Goal: Information Seeking & Learning: Learn about a topic

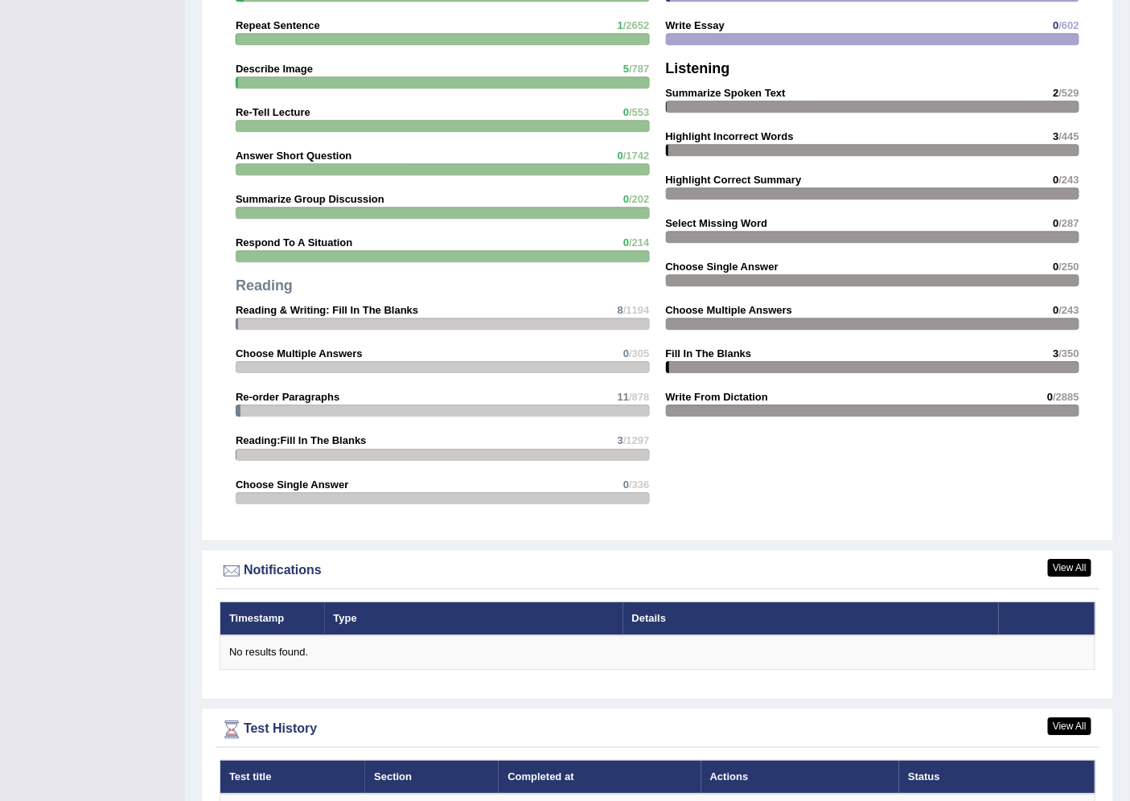
scroll to position [1510, 0]
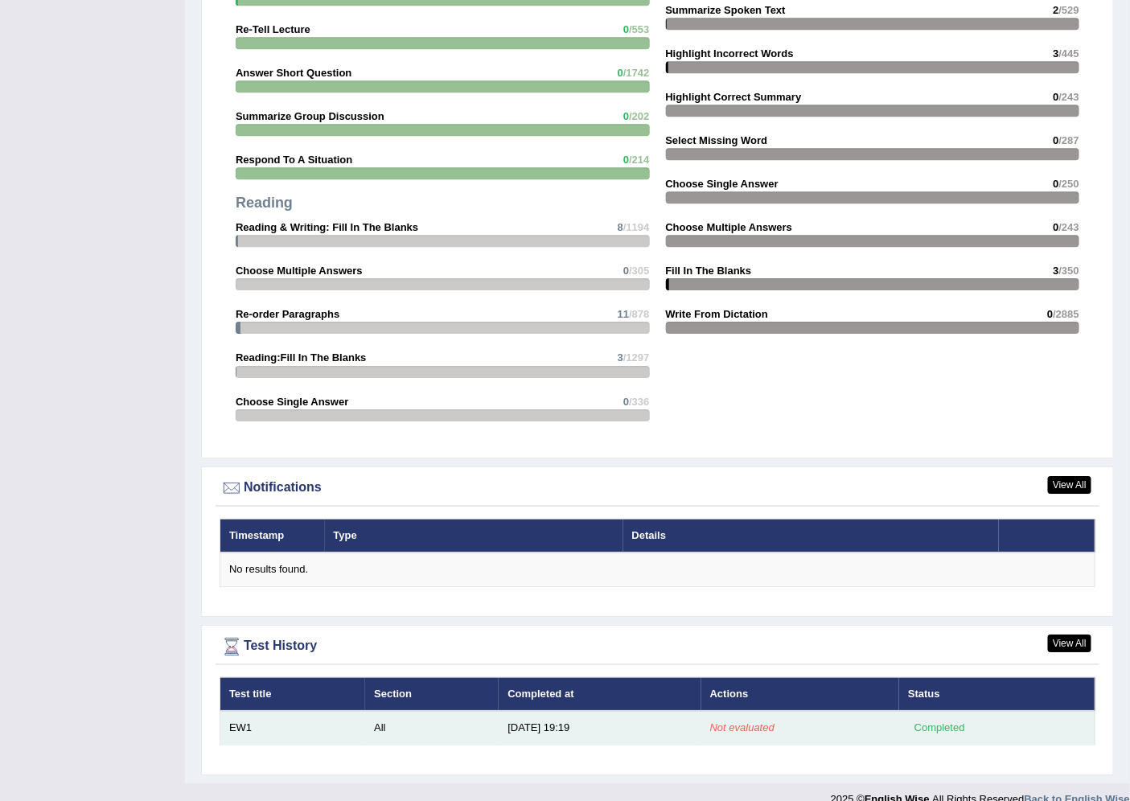
click at [743, 722] on em "Not evaluated" at bounding box center [742, 728] width 64 height 12
click at [919, 720] on div "Completed" at bounding box center [939, 728] width 63 height 17
click at [363, 711] on td "EW1" at bounding box center [293, 728] width 146 height 34
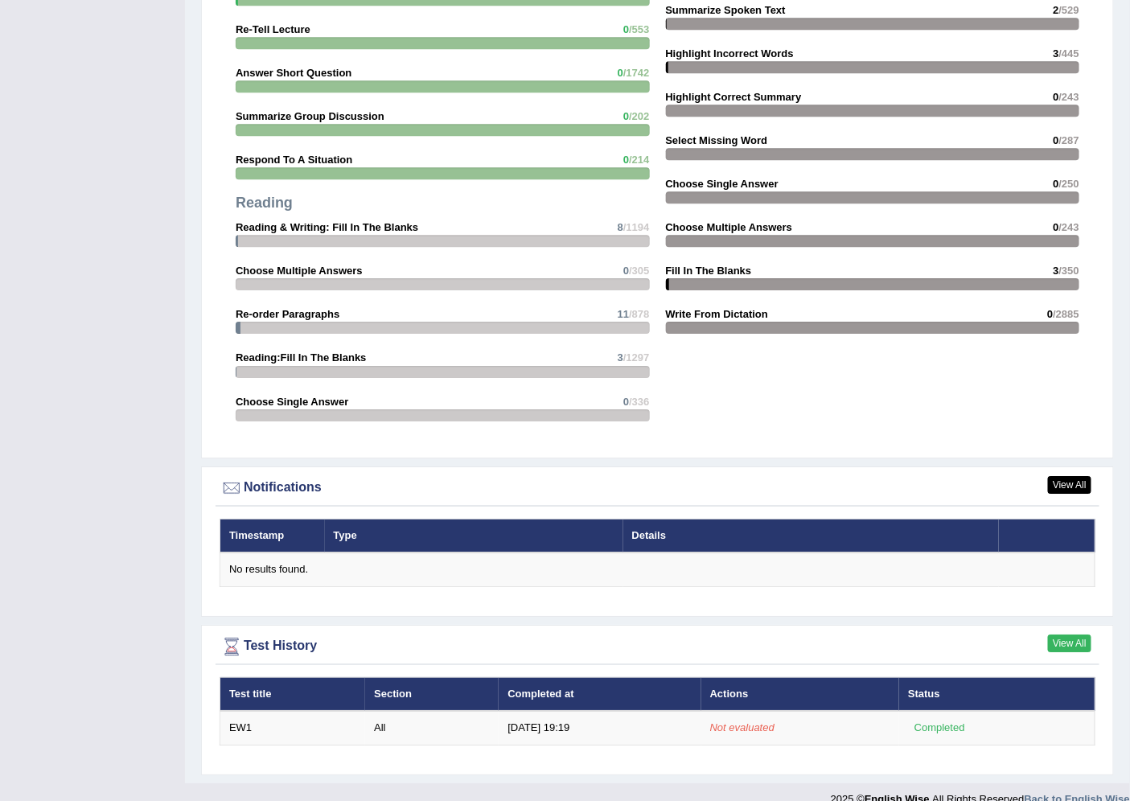
click at [1052, 635] on link "View All" at bounding box center [1069, 644] width 43 height 18
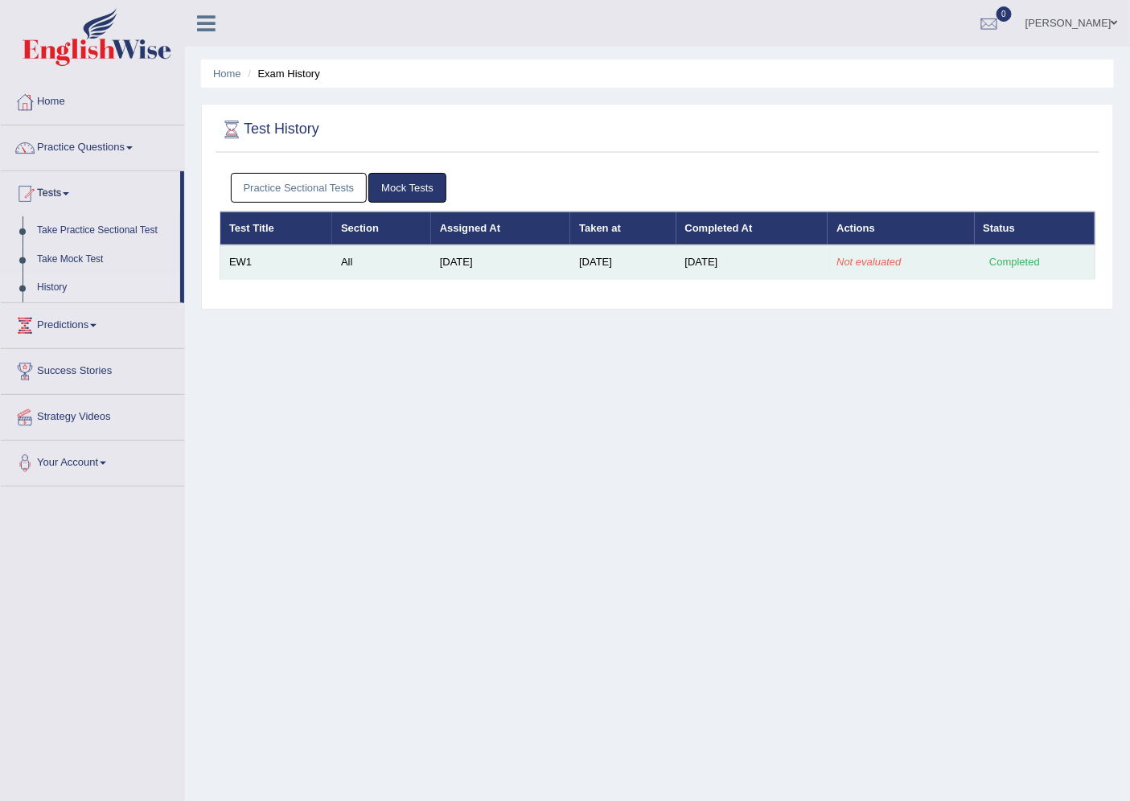
click at [382, 272] on td "All" at bounding box center [381, 262] width 99 height 34
drag, startPoint x: 848, startPoint y: 256, endPoint x: 988, endPoint y: 253, distance: 140.0
click at [981, 253] on tr "EW1 All Sep 8, 2025 Sep 22, 2025 Sep 22, 2025 Not evaluated Completed" at bounding box center [657, 262] width 875 height 34
click at [995, 254] on div "Completed" at bounding box center [1015, 262] width 63 height 17
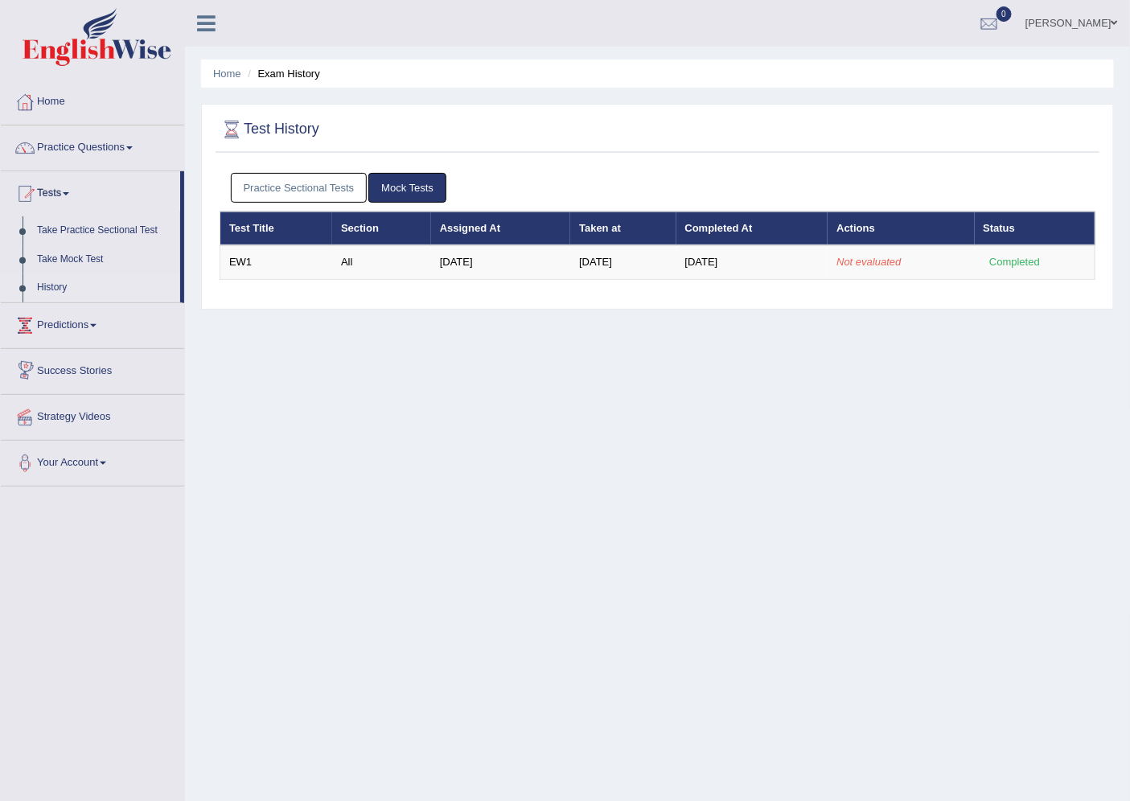
click at [83, 319] on link "Predictions" at bounding box center [92, 323] width 183 height 40
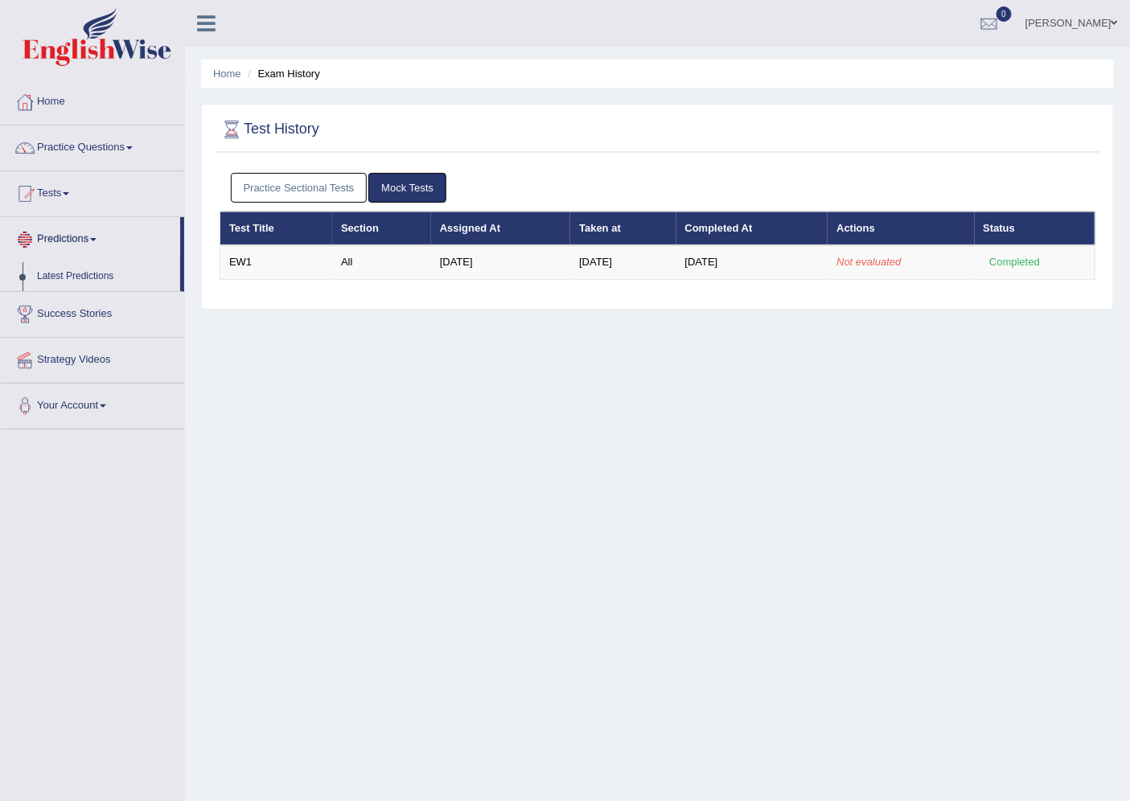
click at [97, 228] on link "Predictions" at bounding box center [90, 237] width 179 height 40
click at [91, 185] on link "Tests" at bounding box center [92, 191] width 183 height 40
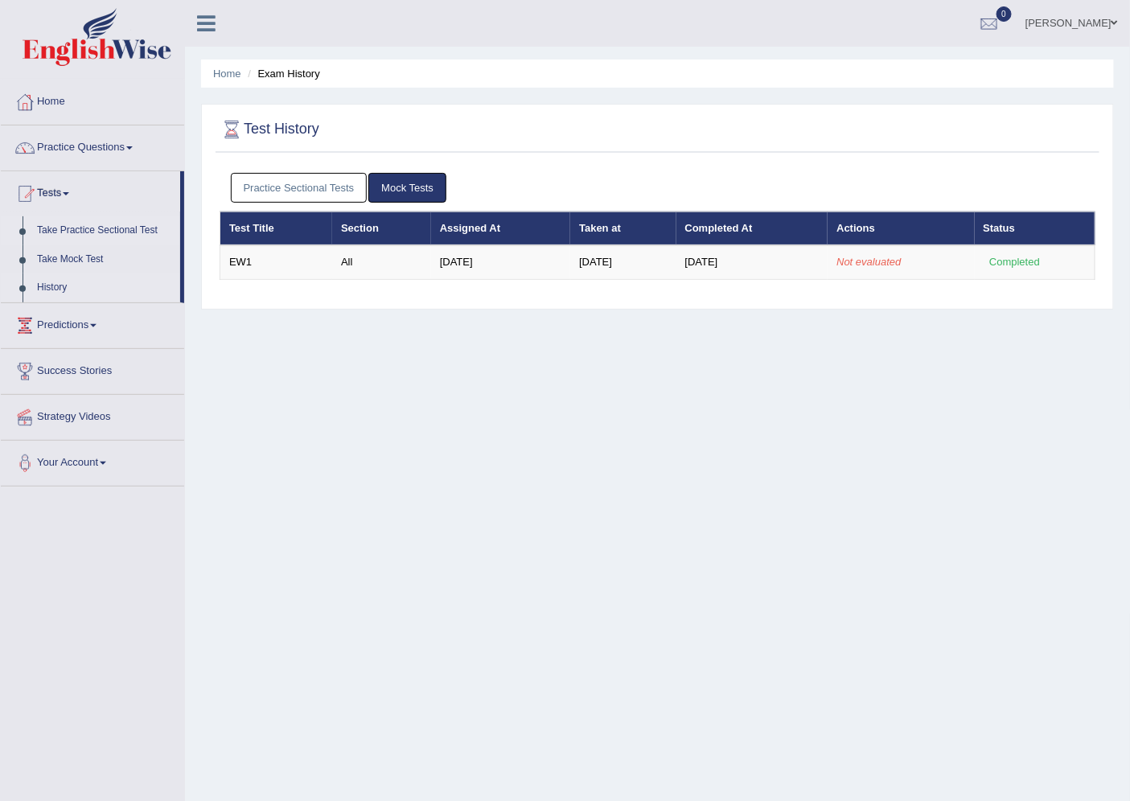
click at [109, 222] on link "Take Practice Sectional Test" at bounding box center [105, 230] width 150 height 29
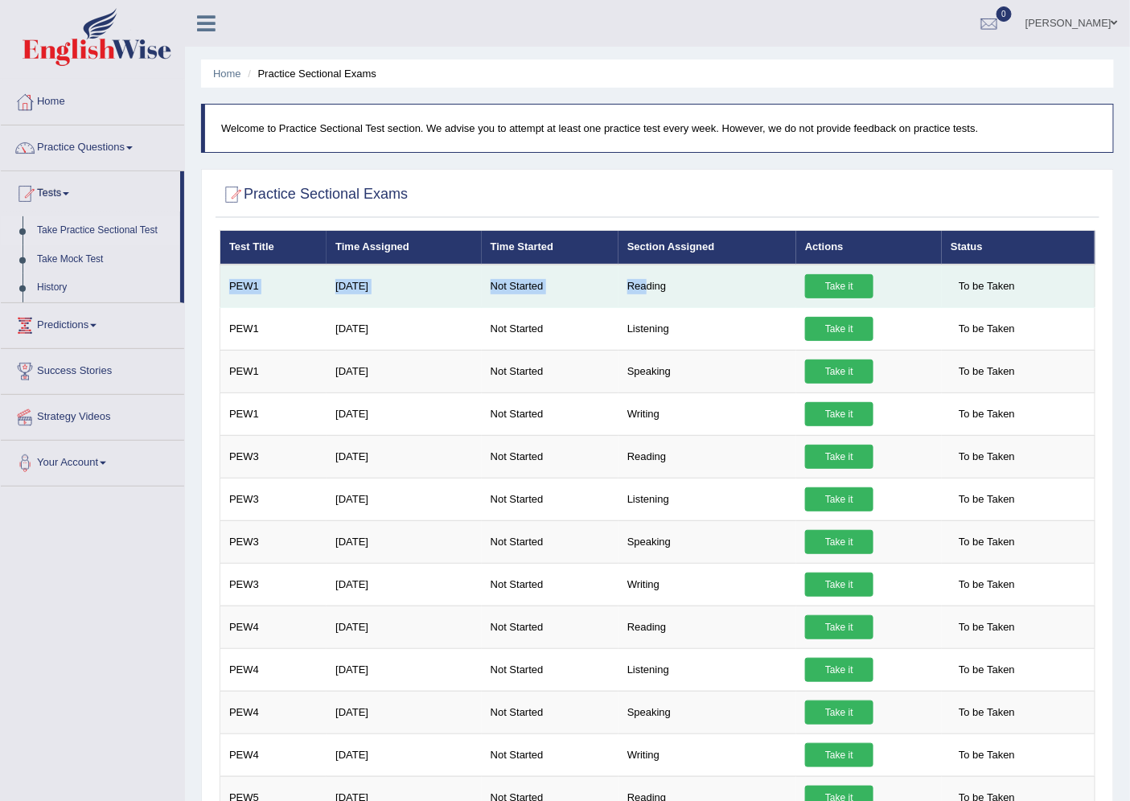
drag, startPoint x: 222, startPoint y: 291, endPoint x: 648, endPoint y: 296, distance: 425.5
click at [648, 296] on tr "PEW1 Sep 8, 2025 Not Started Reading Take it To be Taken" at bounding box center [657, 286] width 875 height 43
click at [648, 296] on td "Reading" at bounding box center [708, 286] width 178 height 43
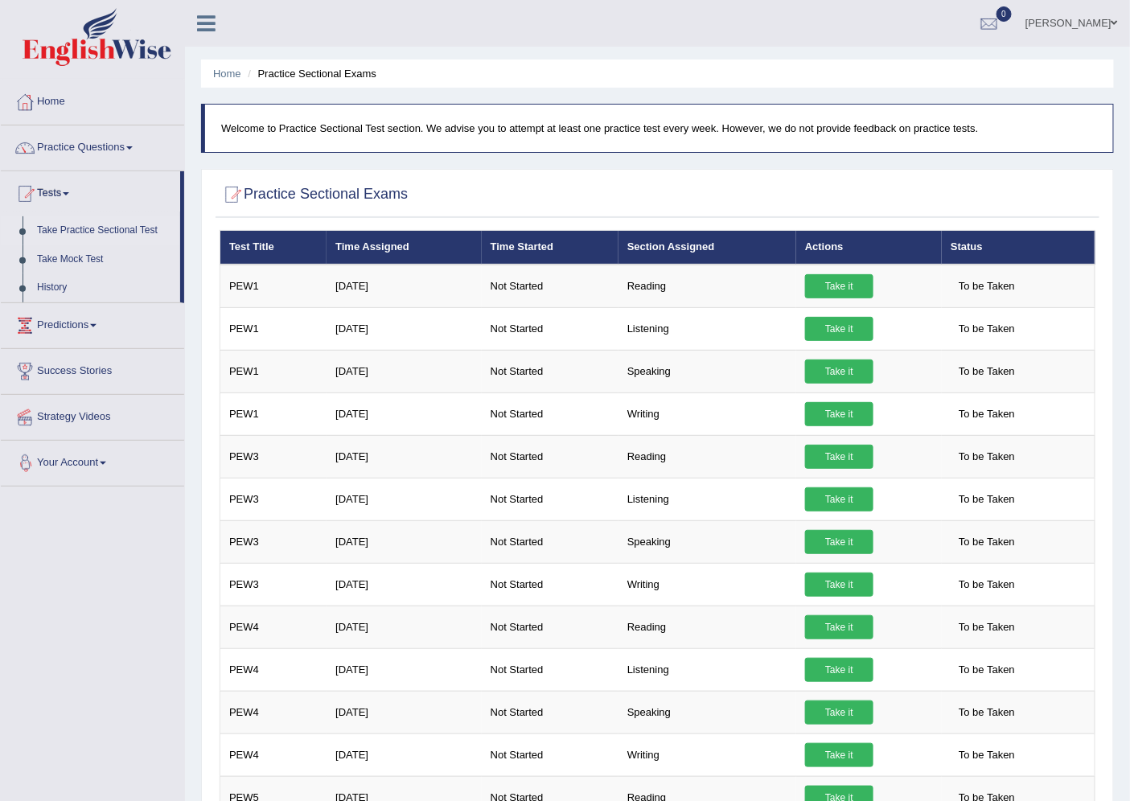
click at [129, 457] on link "Your Account" at bounding box center [92, 461] width 183 height 40
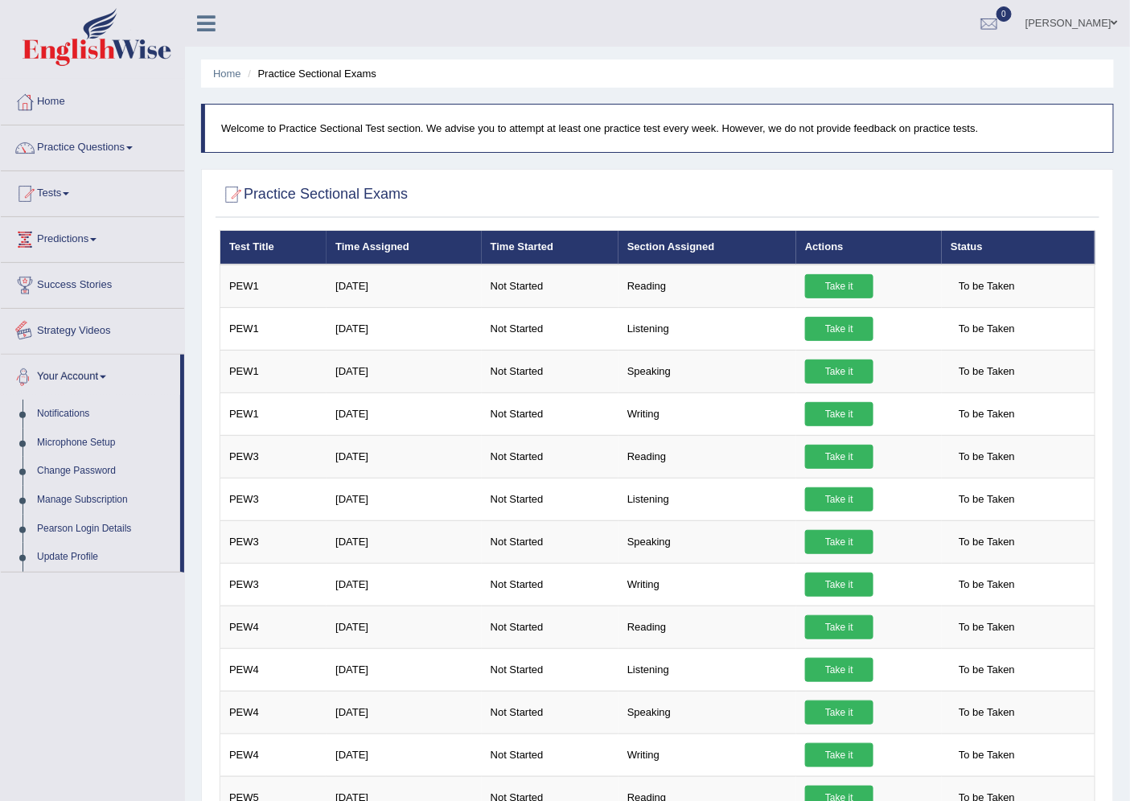
click at [49, 340] on link "Strategy Videos" at bounding box center [92, 329] width 183 height 40
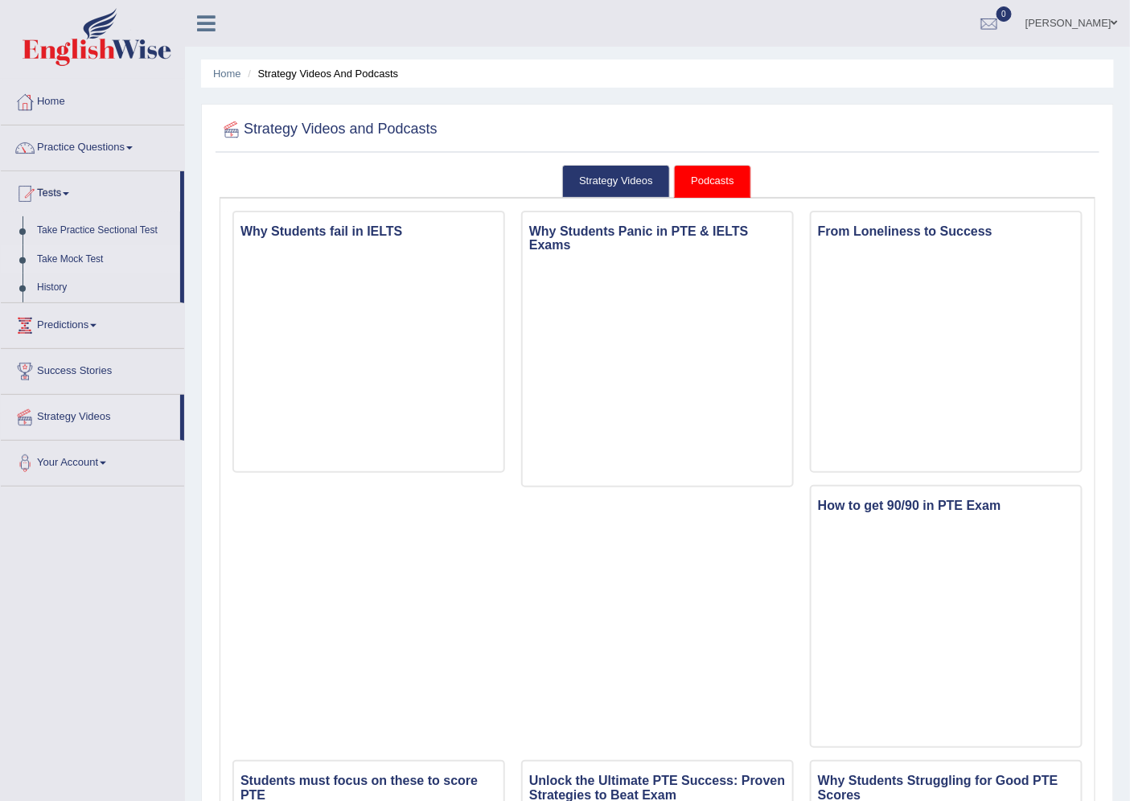
click at [68, 266] on link "Take Mock Test" at bounding box center [105, 259] width 150 height 29
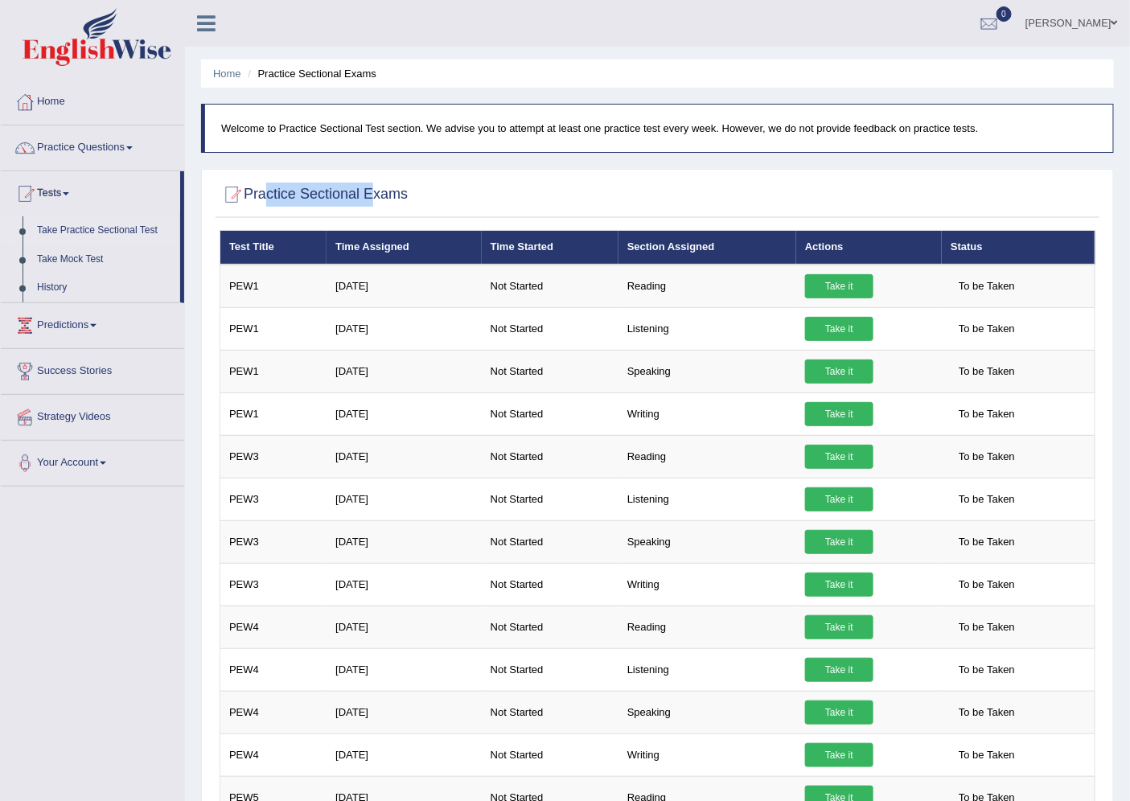
drag, startPoint x: 262, startPoint y: 193, endPoint x: 368, endPoint y: 199, distance: 106.3
click at [368, 199] on h2 "Practice Sectional Exams" at bounding box center [314, 195] width 188 height 24
click at [371, 199] on h2 "Practice Sectional Exams" at bounding box center [314, 195] width 188 height 24
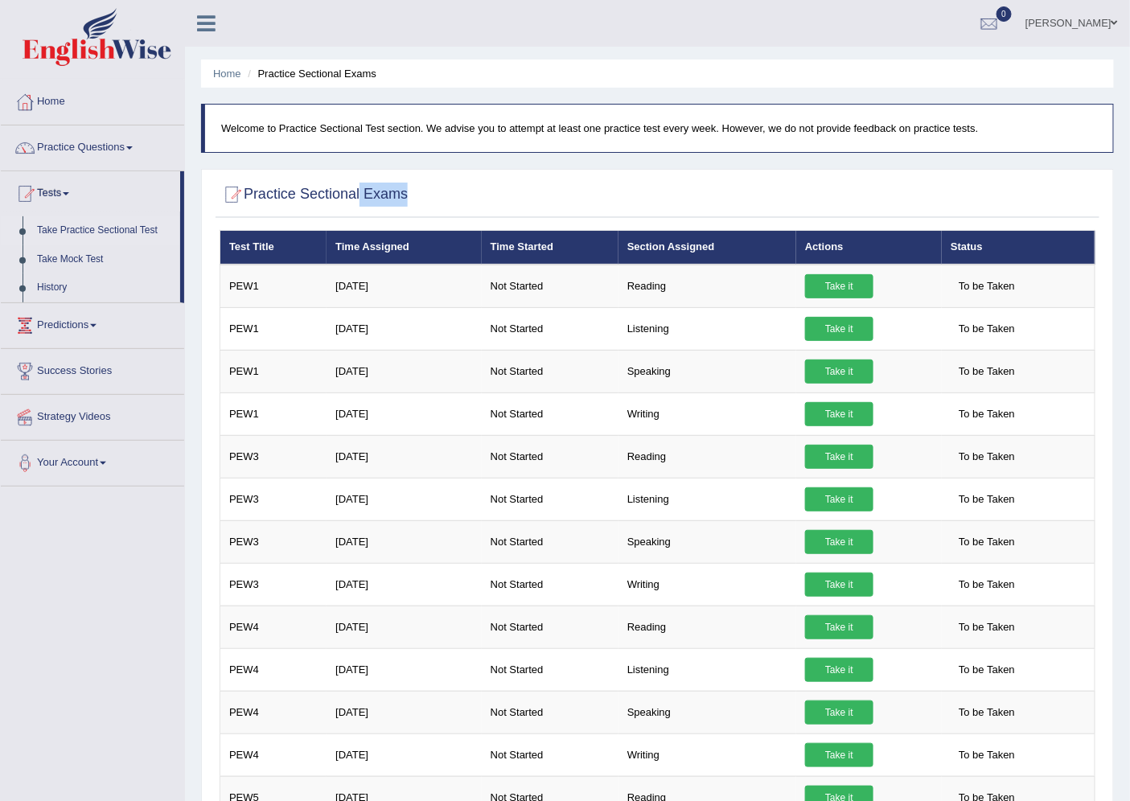
drag, startPoint x: 360, startPoint y: 198, endPoint x: 416, endPoint y: 211, distance: 57.0
click at [416, 211] on div "Practice Sectional Exams" at bounding box center [658, 198] width 884 height 40
click at [416, 211] on div at bounding box center [658, 195] width 876 height 33
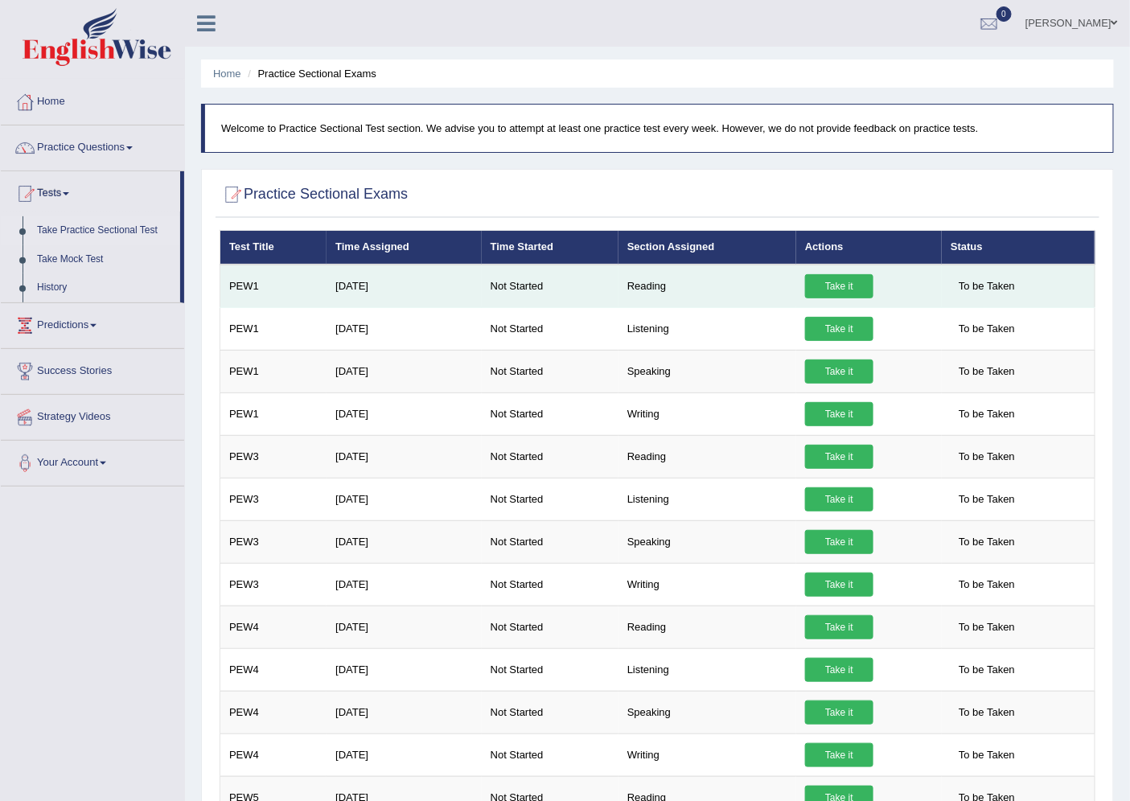
click at [830, 286] on link "Take it" at bounding box center [839, 286] width 68 height 24
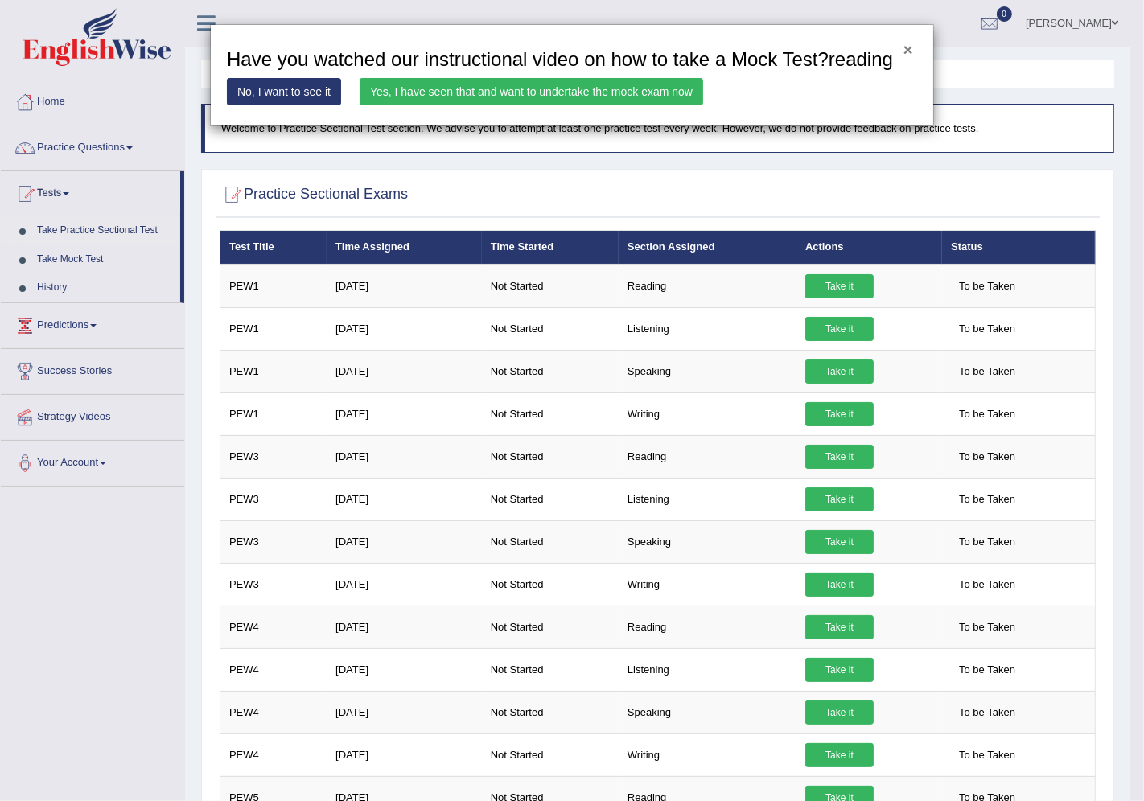
click at [905, 55] on button "×" at bounding box center [908, 49] width 10 height 17
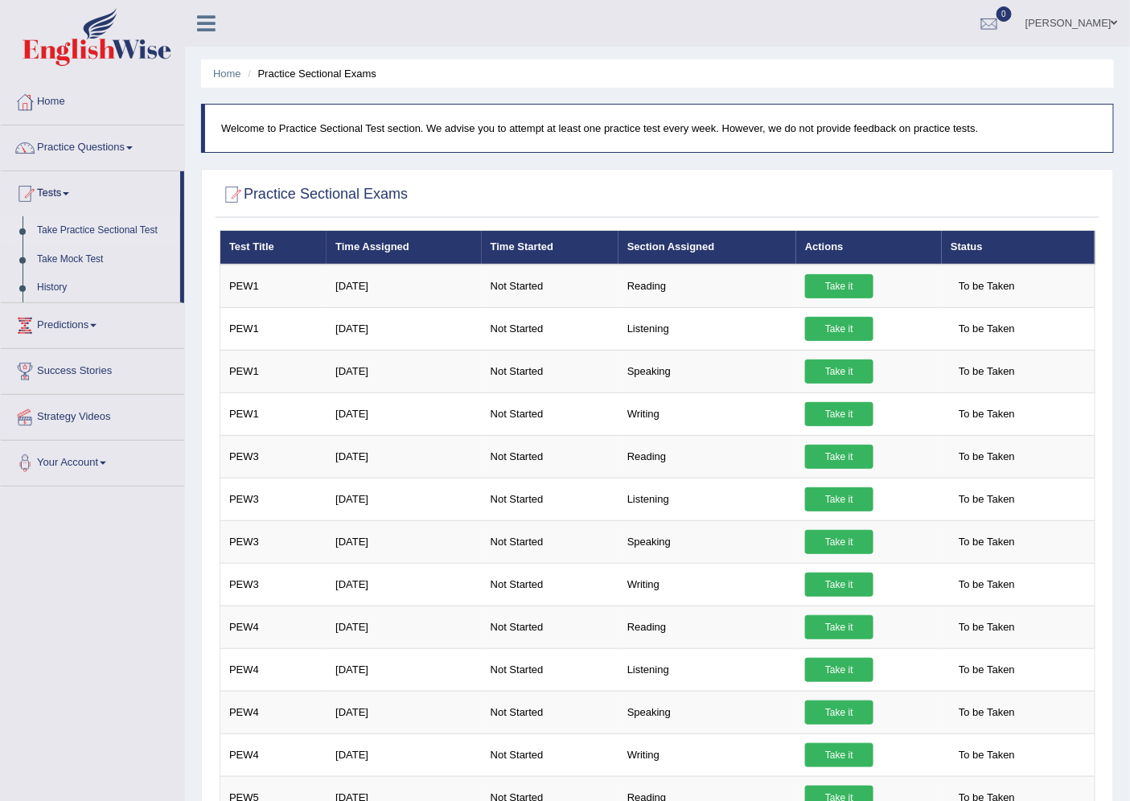
click at [111, 148] on link "Practice Questions" at bounding box center [92, 145] width 183 height 40
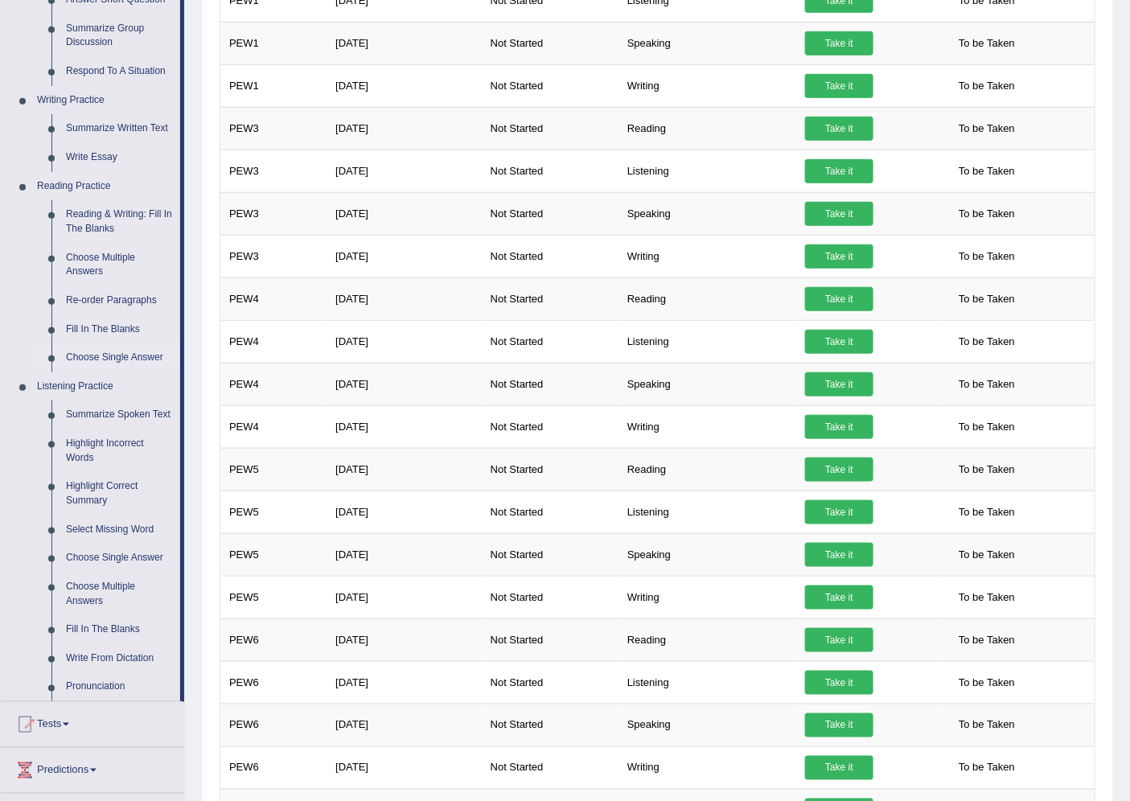
scroll to position [357, 0]
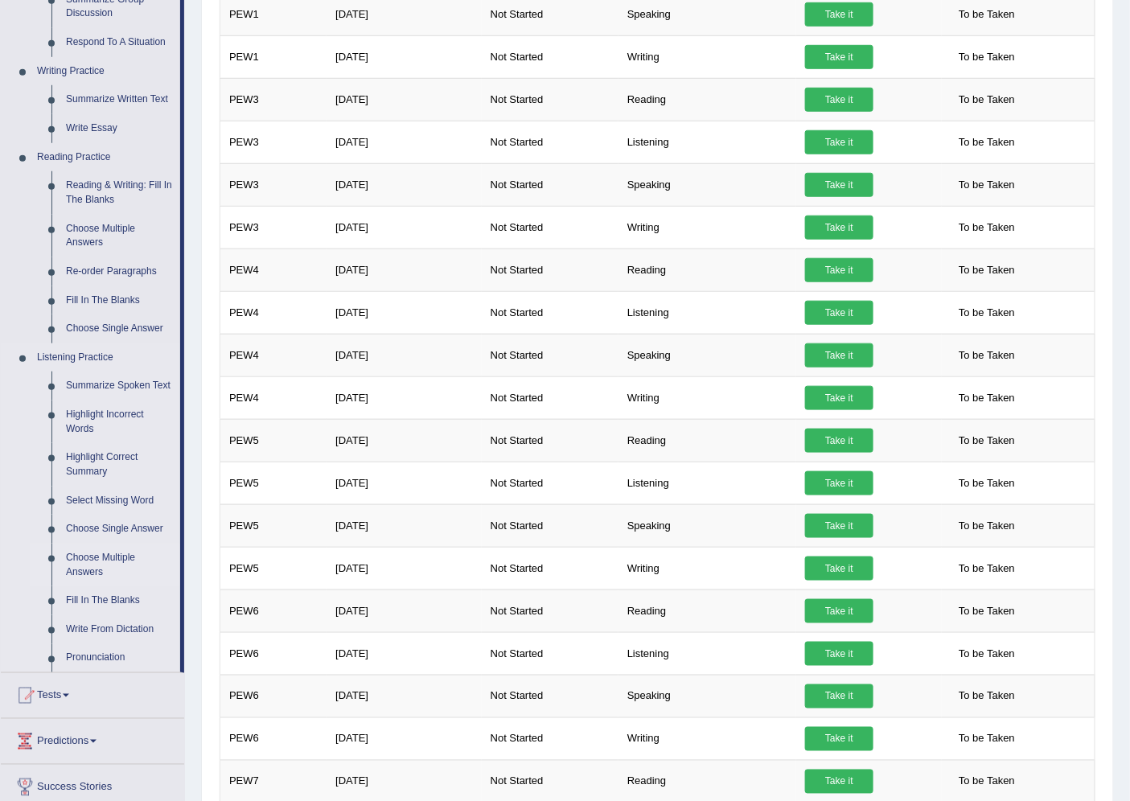
click at [109, 576] on link "Choose Multiple Answers" at bounding box center [119, 565] width 121 height 43
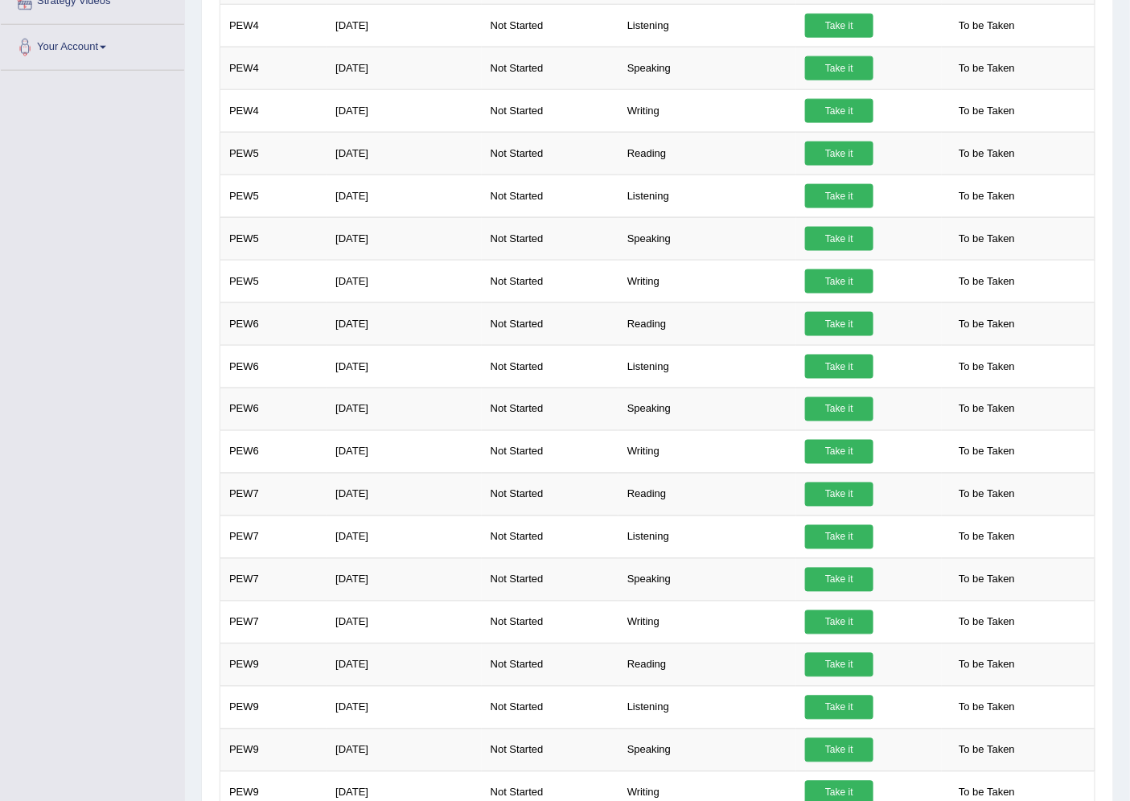
scroll to position [766, 0]
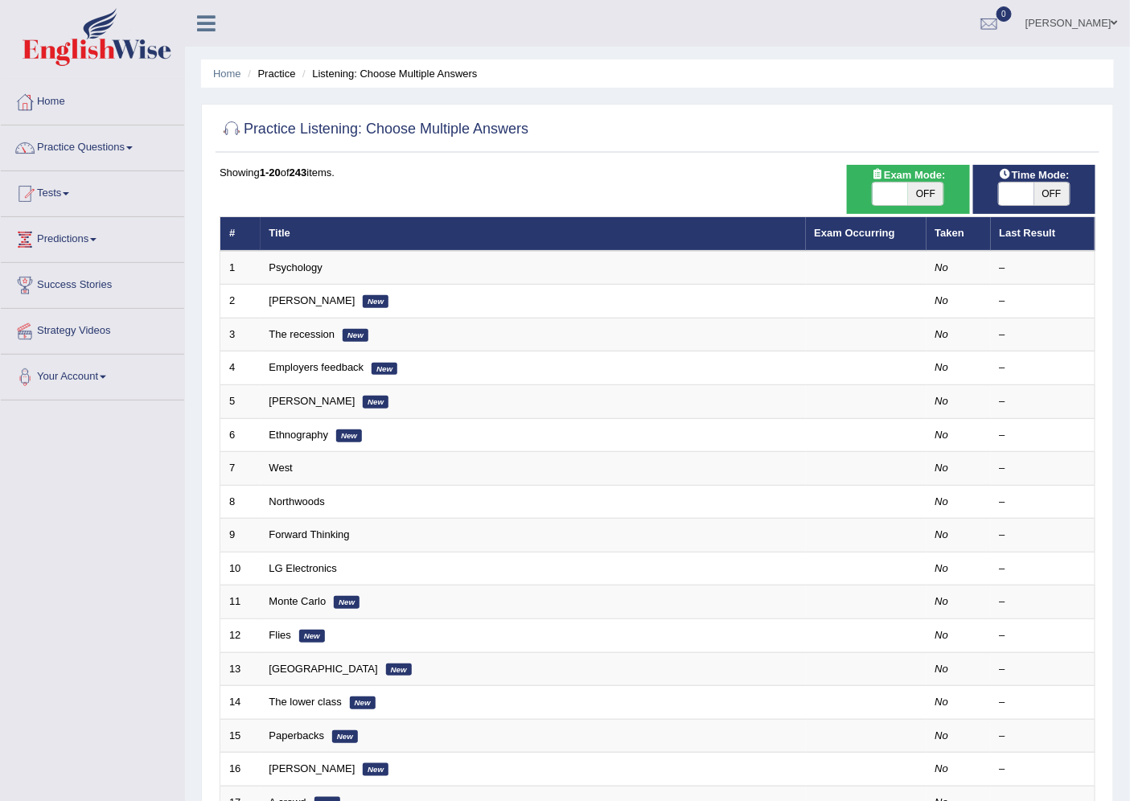
click at [70, 151] on link "Practice Questions" at bounding box center [92, 145] width 183 height 40
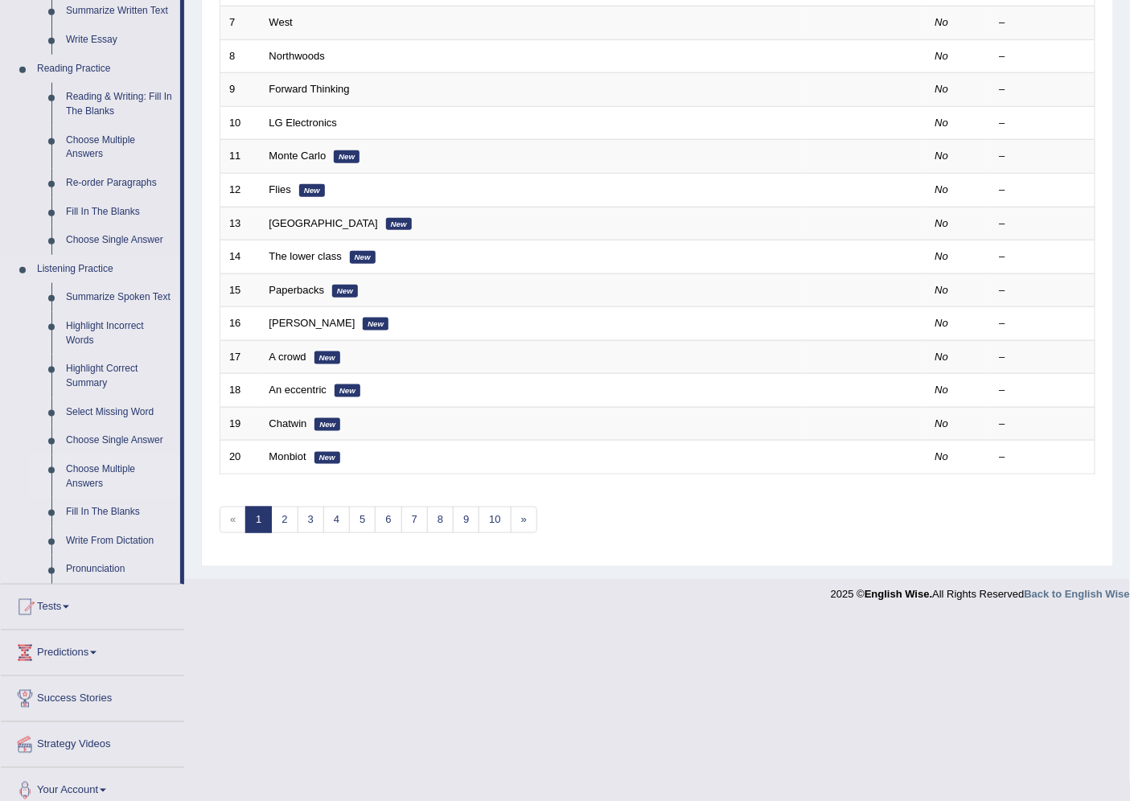
scroll to position [446, 0]
click at [116, 511] on link "Fill In The Blanks" at bounding box center [119, 511] width 121 height 29
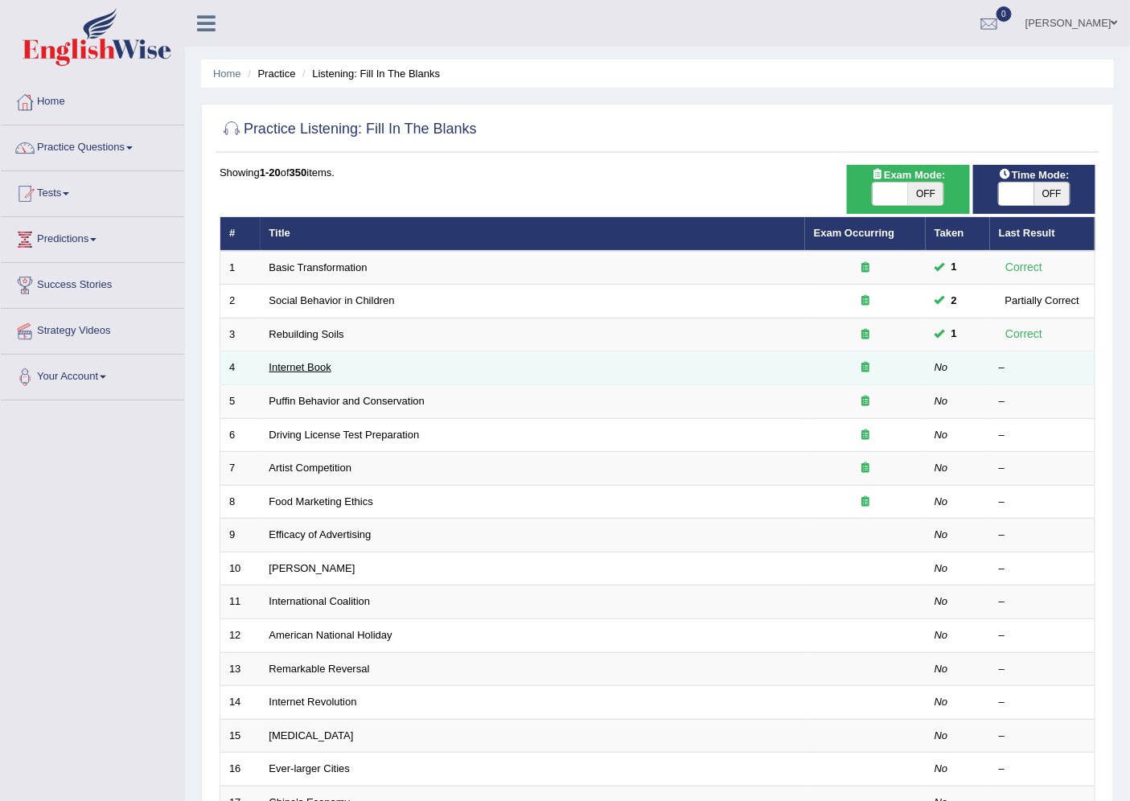
click at [315, 368] on link "Internet Book" at bounding box center [300, 367] width 62 height 12
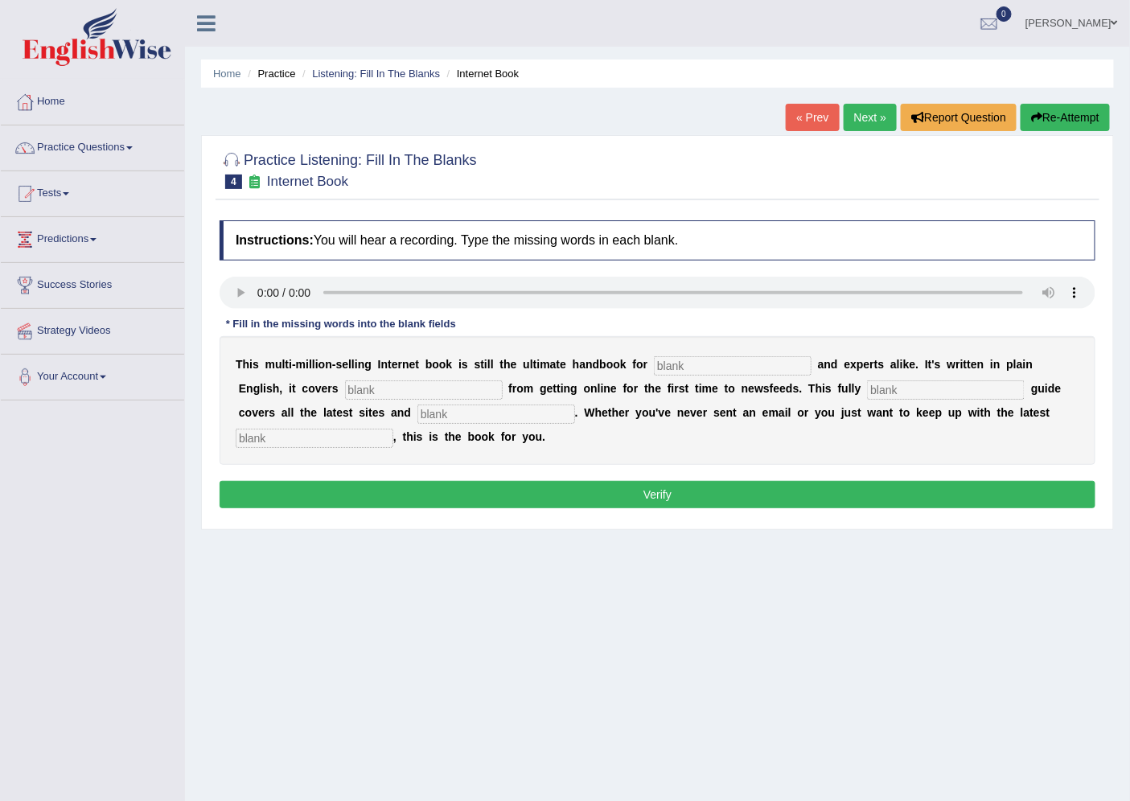
click at [695, 371] on input "text" at bounding box center [733, 365] width 158 height 19
type input "everything"
click at [895, 386] on input "text" at bounding box center [946, 389] width 158 height 19
click at [404, 387] on input "text" at bounding box center [424, 389] width 158 height 19
type input "revised"
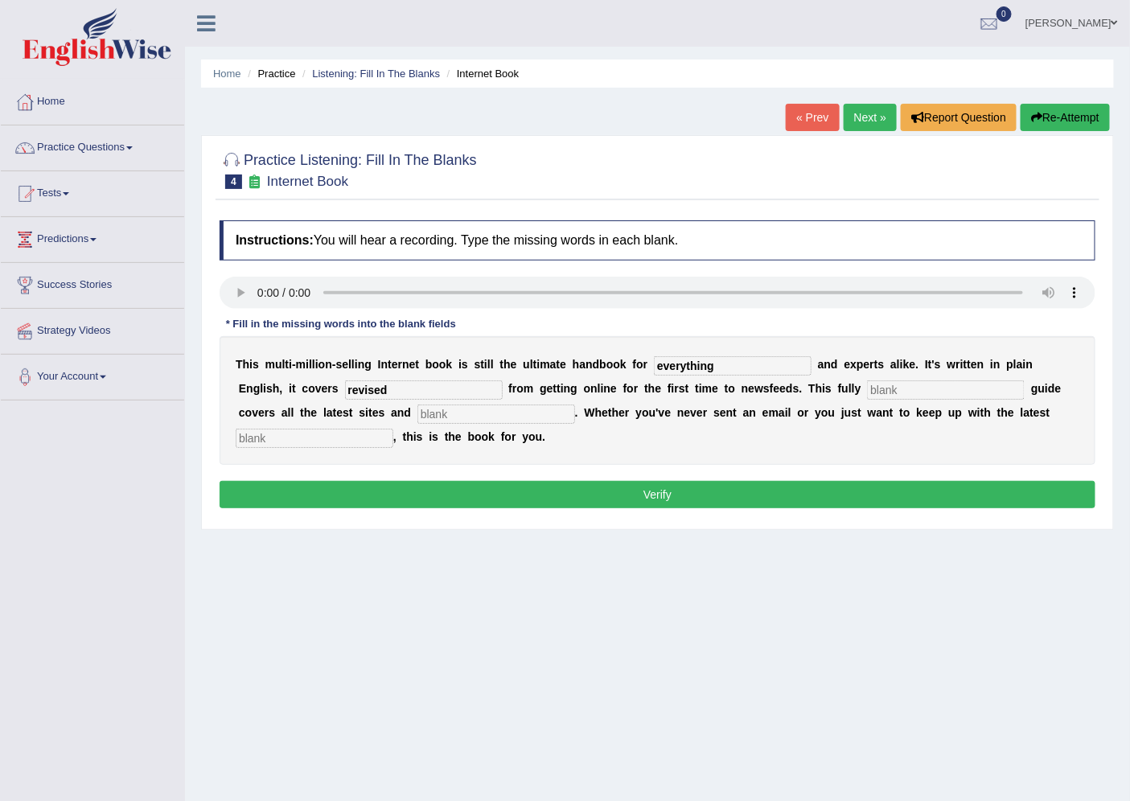
click at [889, 386] on input "text" at bounding box center [946, 389] width 158 height 19
click at [442, 414] on input "text" at bounding box center [496, 414] width 158 height 19
click at [310, 436] on input "text" at bounding box center [315, 438] width 158 height 19
drag, startPoint x: 824, startPoint y: 402, endPoint x: 898, endPoint y: 389, distance: 75.9
click at [898, 389] on div "T h i s m u l t i - m i l l i o n - s e l l i n g I n t e r n e t b o o k i s s…" at bounding box center [658, 400] width 876 height 129
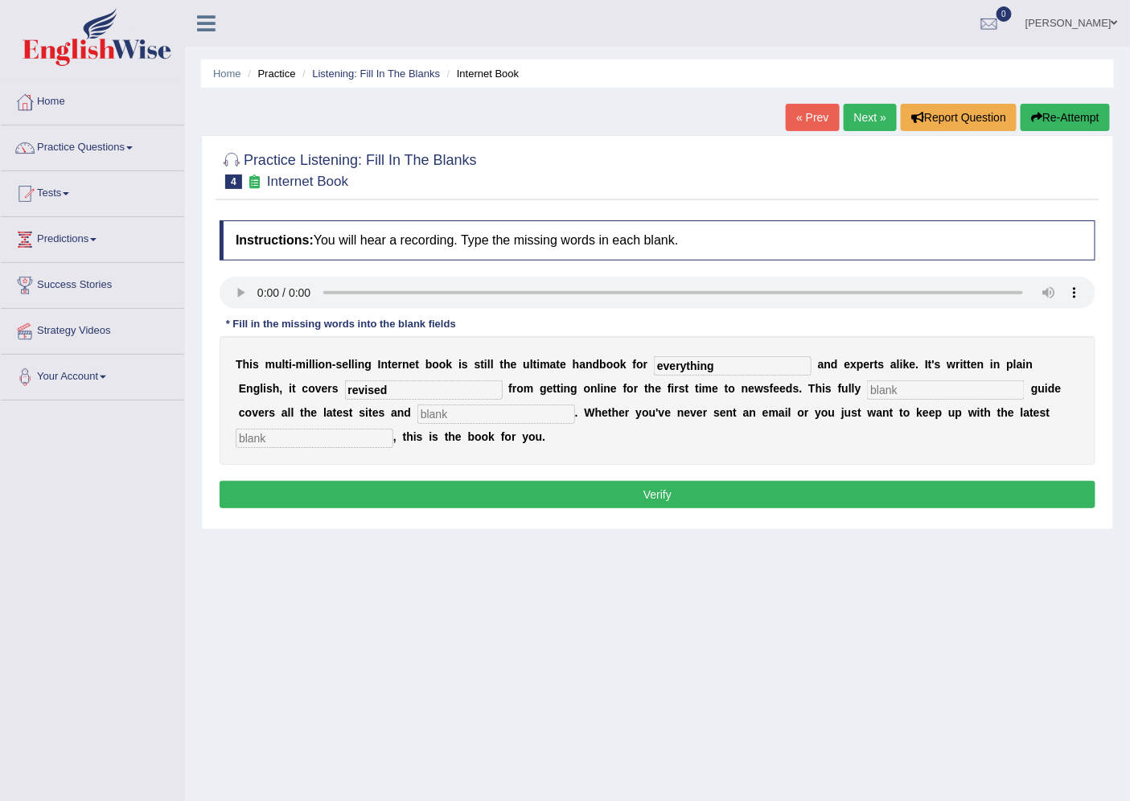
click at [898, 389] on input "text" at bounding box center [946, 389] width 158 height 19
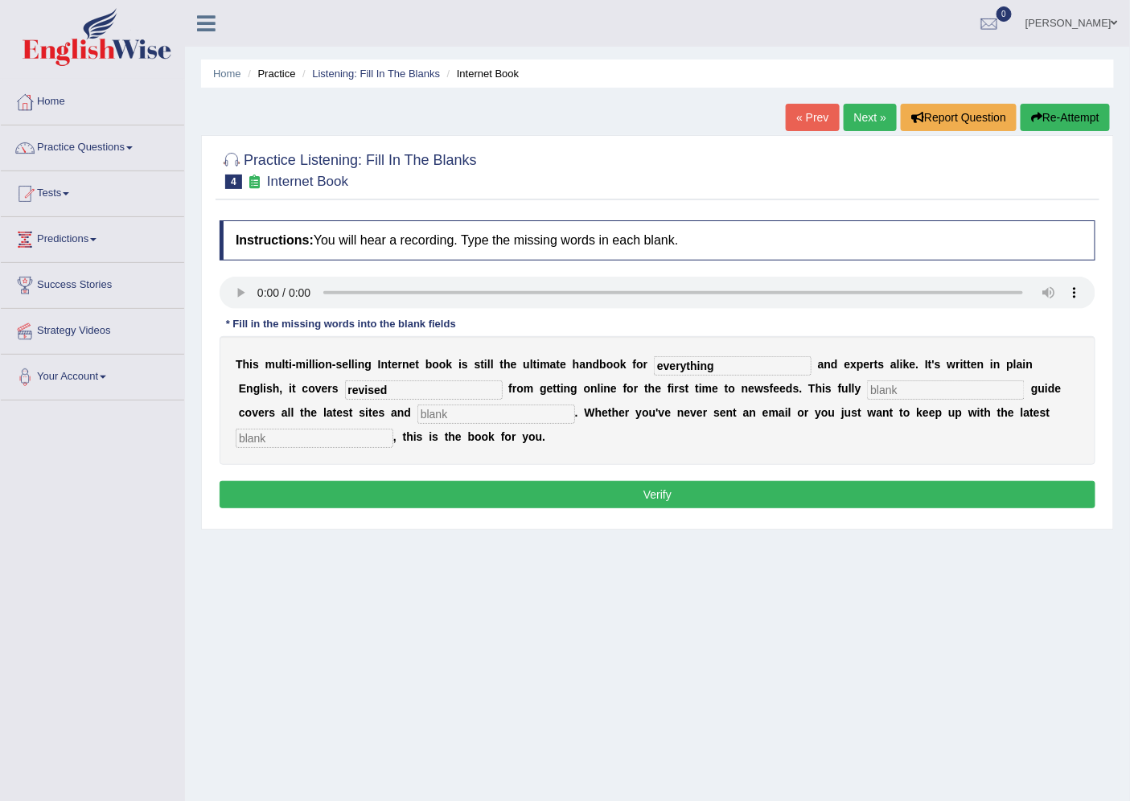
click at [368, 391] on input "revised" at bounding box center [424, 389] width 158 height 19
click at [955, 399] on div "T h i s m u l t i - m i l l i o n - s e l l i n g I n t e r n e t b o o k i s s…" at bounding box center [658, 400] width 876 height 129
click at [936, 383] on input "text" at bounding box center [946, 389] width 158 height 19
paste input "r"
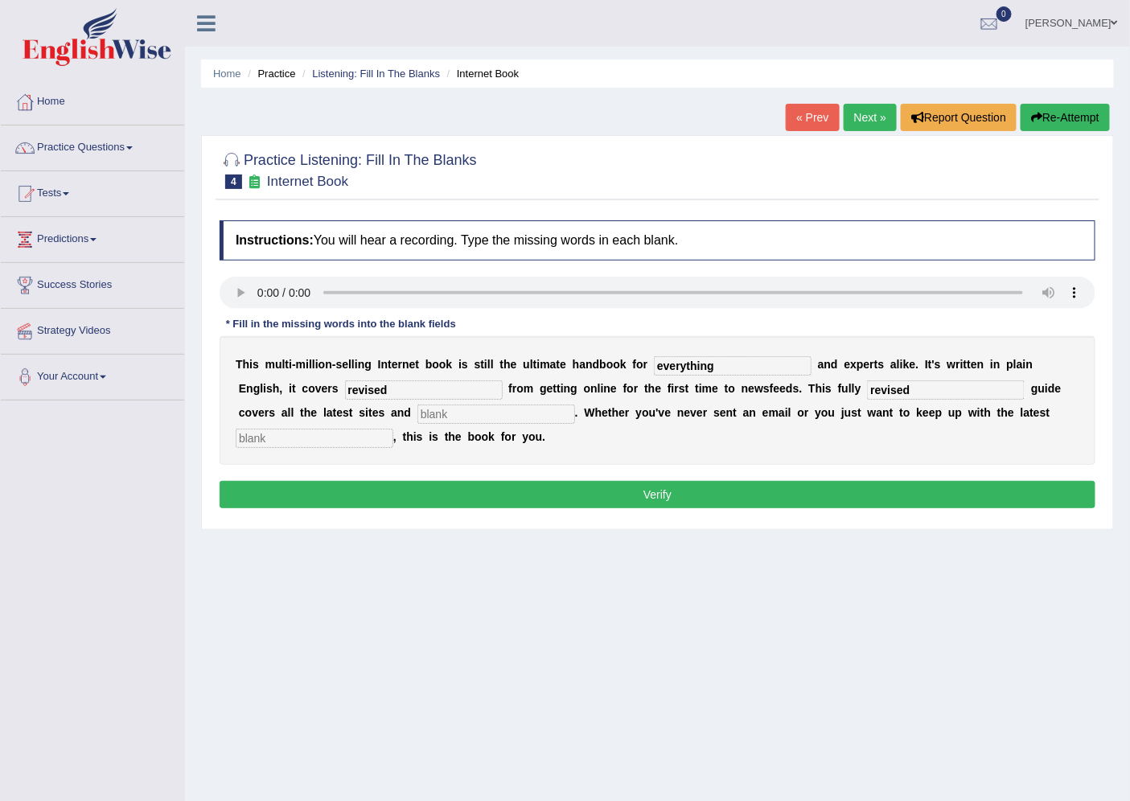
type input "revised"
click at [438, 383] on input "revised" at bounding box center [424, 389] width 158 height 19
click at [677, 359] on input "everything" at bounding box center [733, 365] width 158 height 19
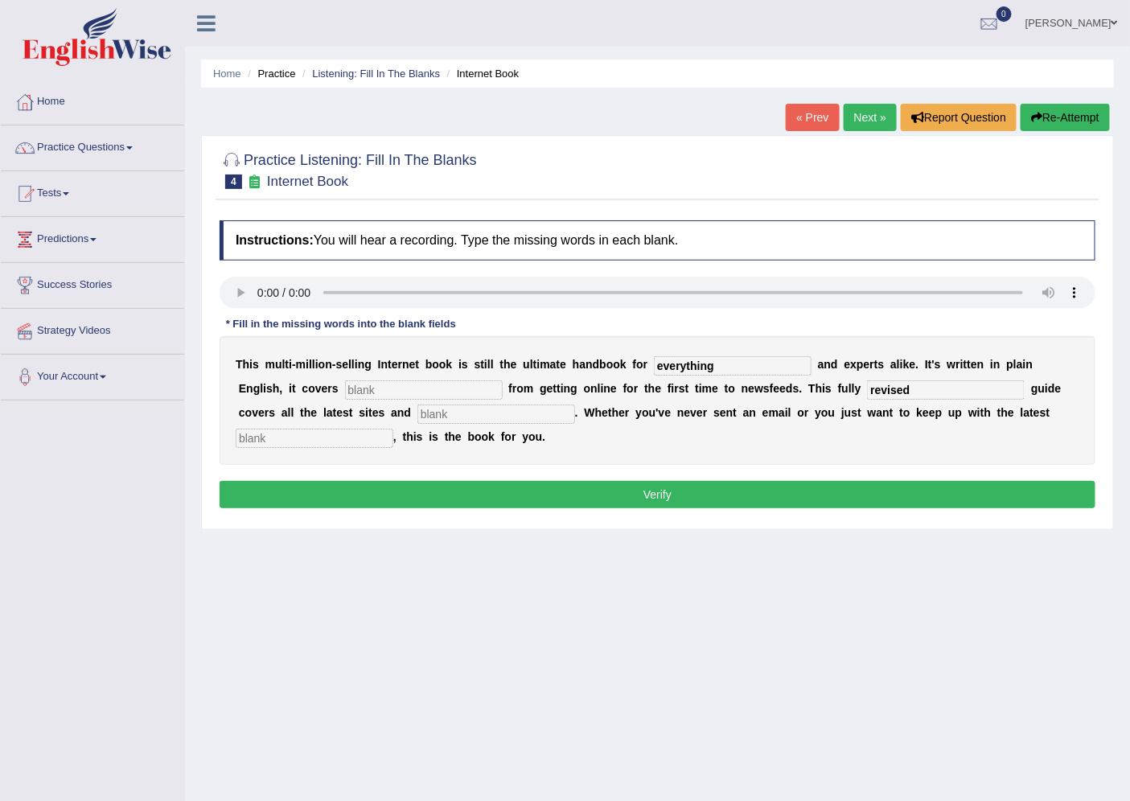
click at [677, 359] on input "everything" at bounding box center [733, 365] width 158 height 19
click at [483, 384] on input "text" at bounding box center [424, 389] width 158 height 19
type input "everything"
click at [359, 430] on input "text" at bounding box center [315, 438] width 158 height 19
type input "developments"
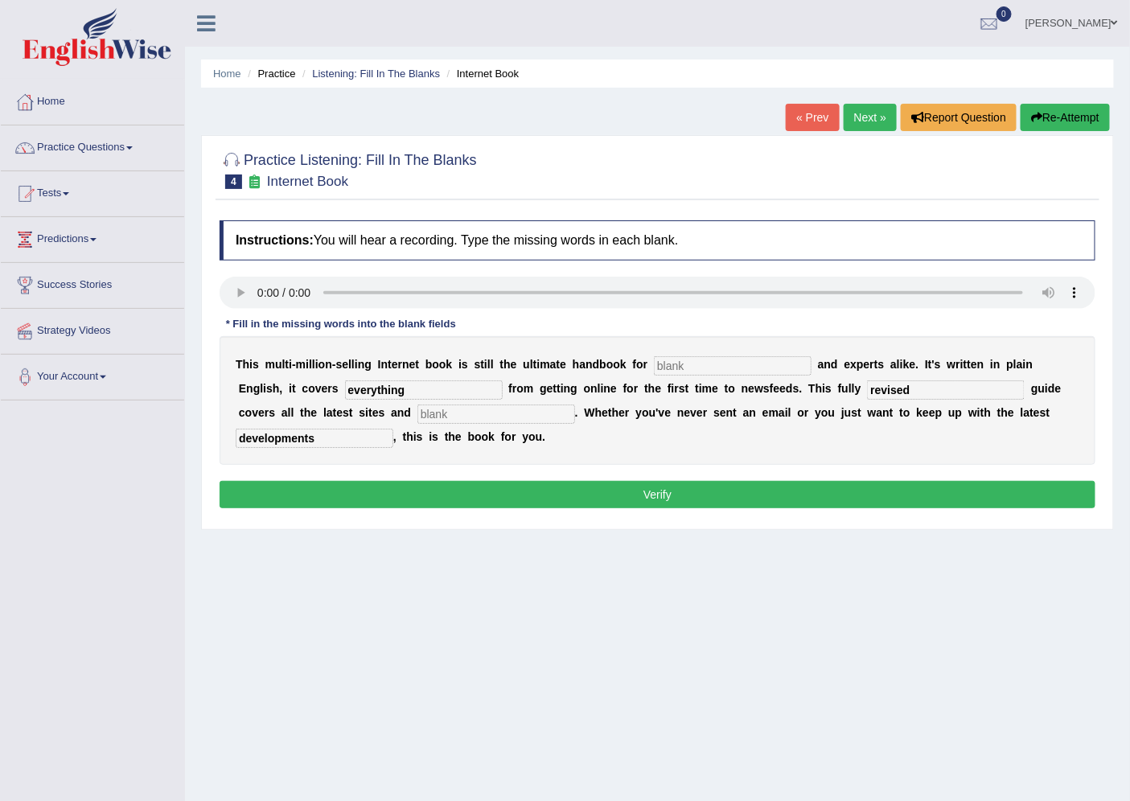
click at [561, 503] on button "Verify" at bounding box center [658, 494] width 876 height 27
click at [688, 360] on input "text" at bounding box center [733, 365] width 158 height 19
type input "."
click at [548, 415] on input "text" at bounding box center [496, 414] width 158 height 19
type input "."
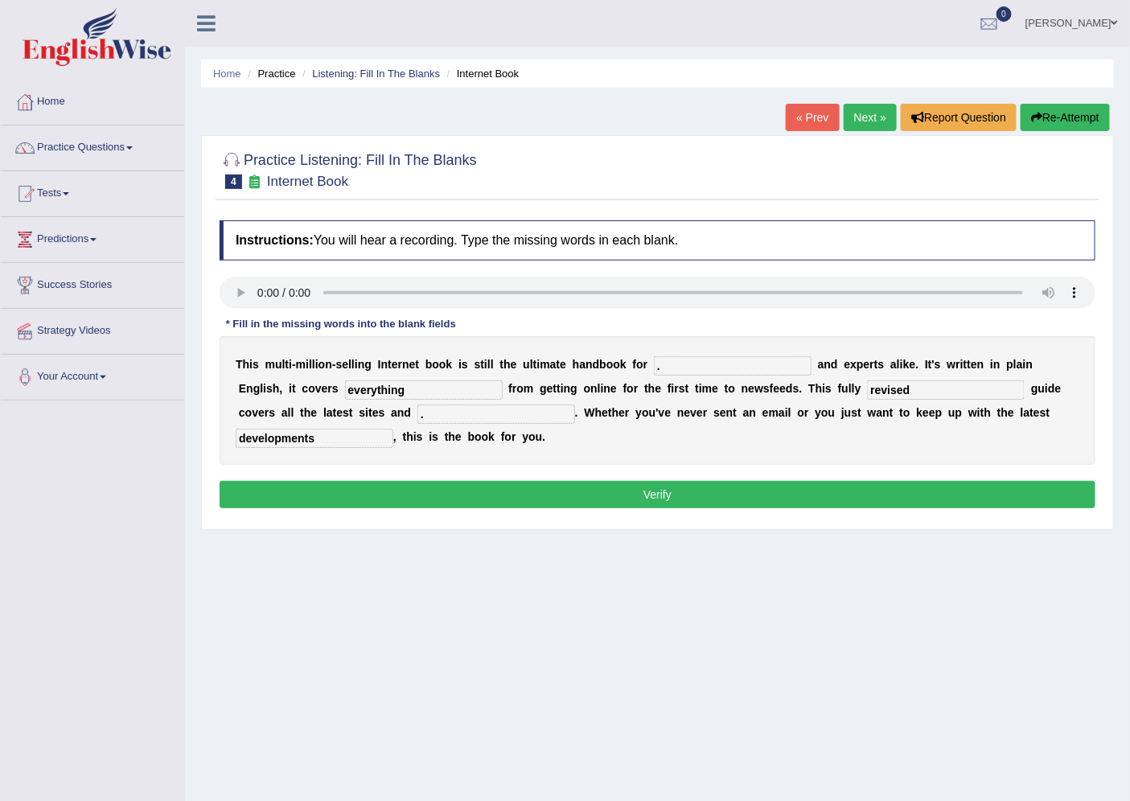
click at [625, 489] on button "Verify" at bounding box center [658, 494] width 876 height 27
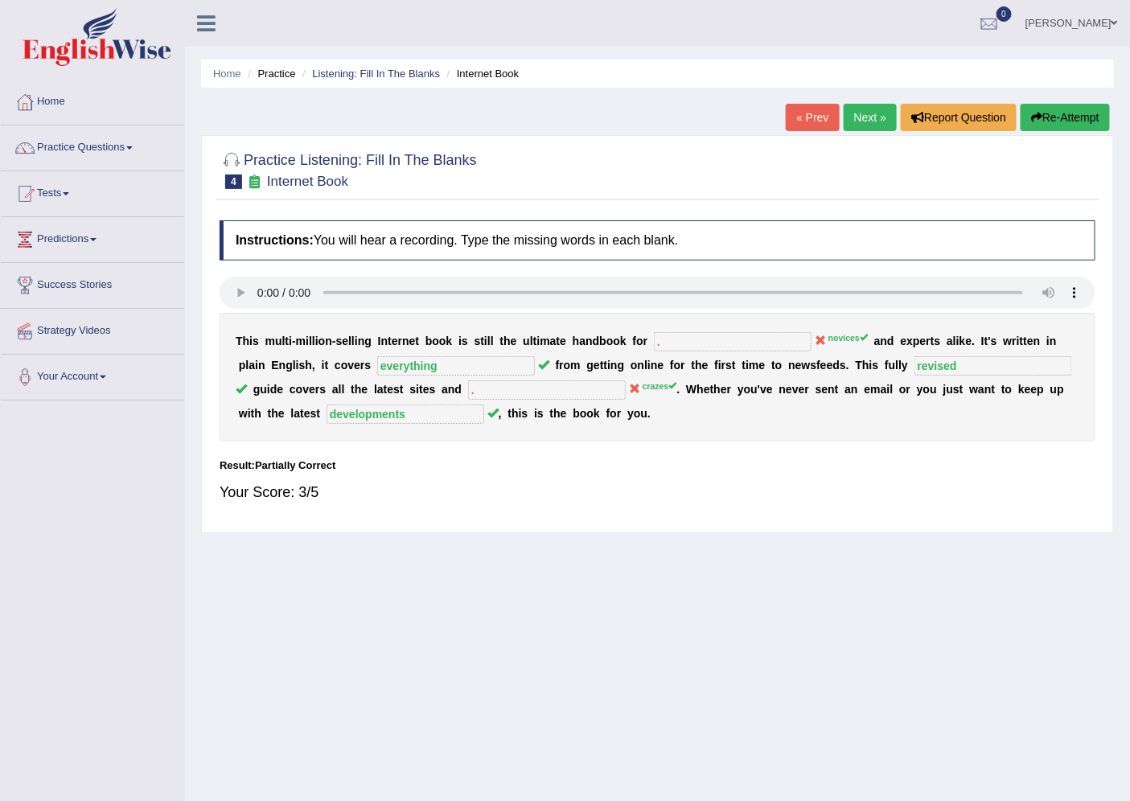
click at [873, 117] on link "Next »" at bounding box center [870, 117] width 53 height 27
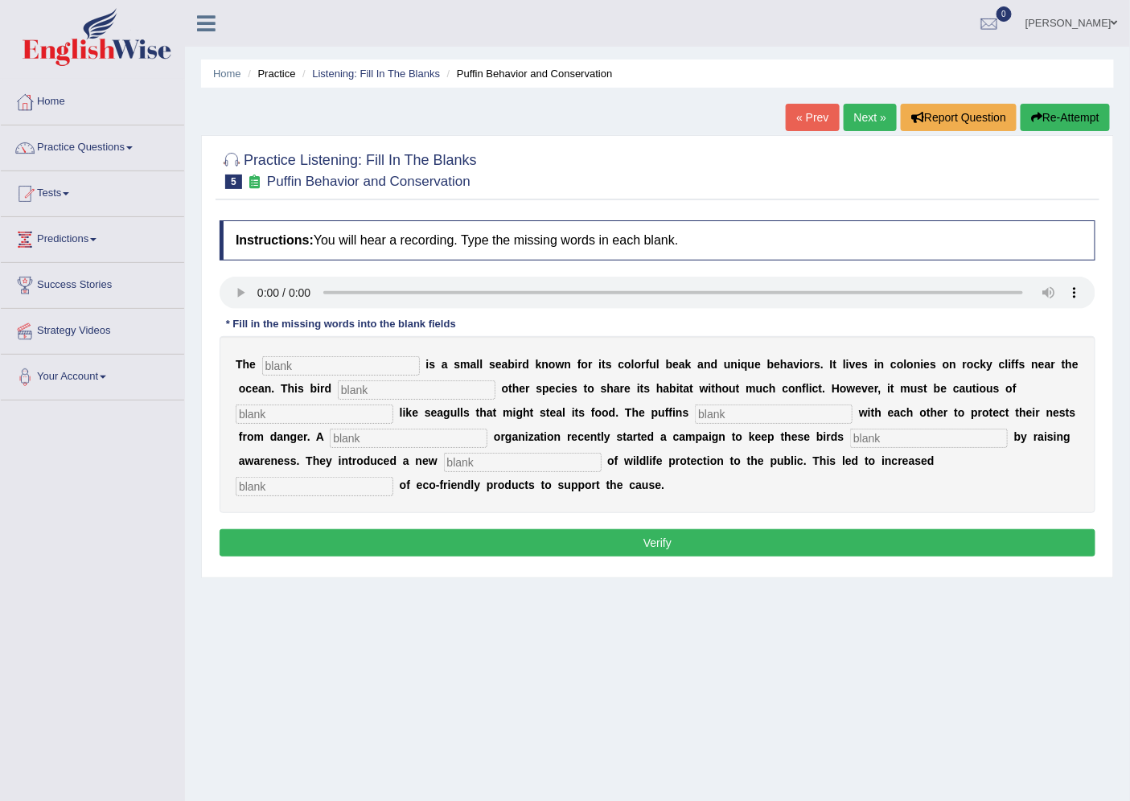
click at [357, 356] on input "text" at bounding box center [341, 365] width 158 height 19
click at [364, 372] on input "puffins" at bounding box center [341, 365] width 158 height 19
type input "puffin"
click at [416, 387] on input "text" at bounding box center [417, 389] width 158 height 19
type input "allows"
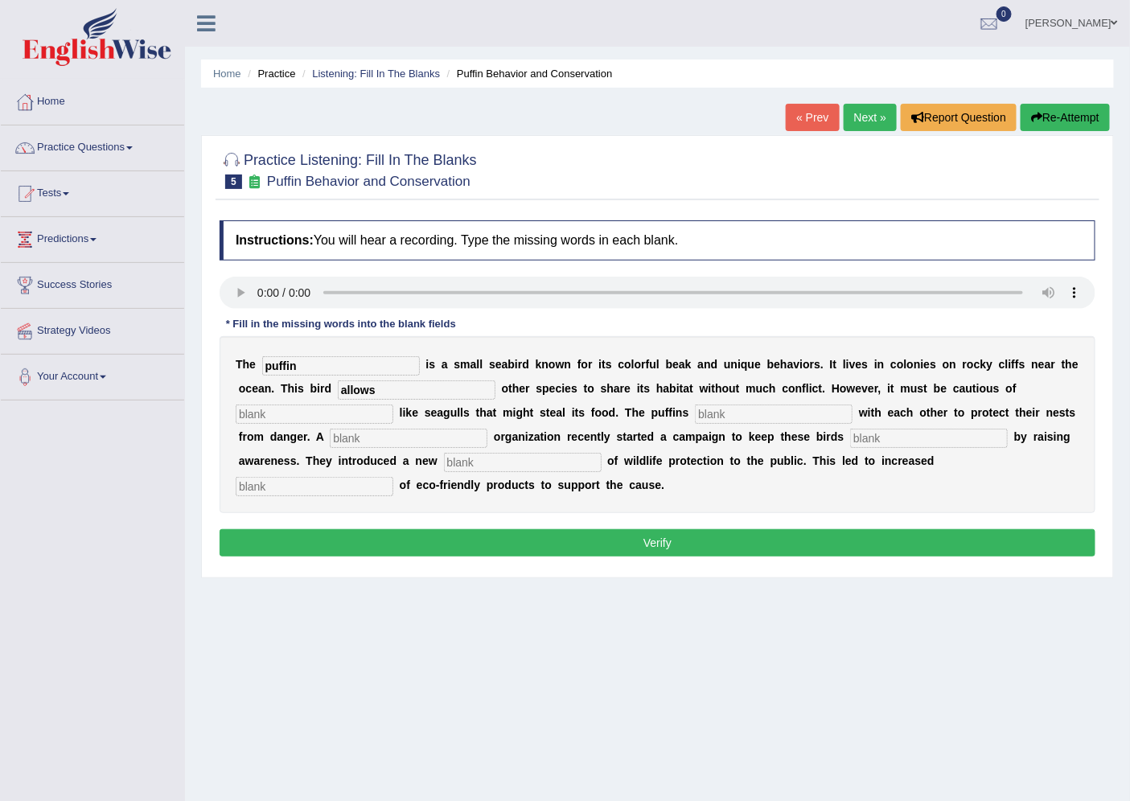
click at [370, 419] on input "text" at bounding box center [315, 414] width 158 height 19
type input "predeators"
click at [749, 405] on input "text" at bounding box center [774, 414] width 158 height 19
type input "collaborate"
click at [387, 432] on input "text" at bounding box center [409, 438] width 158 height 19
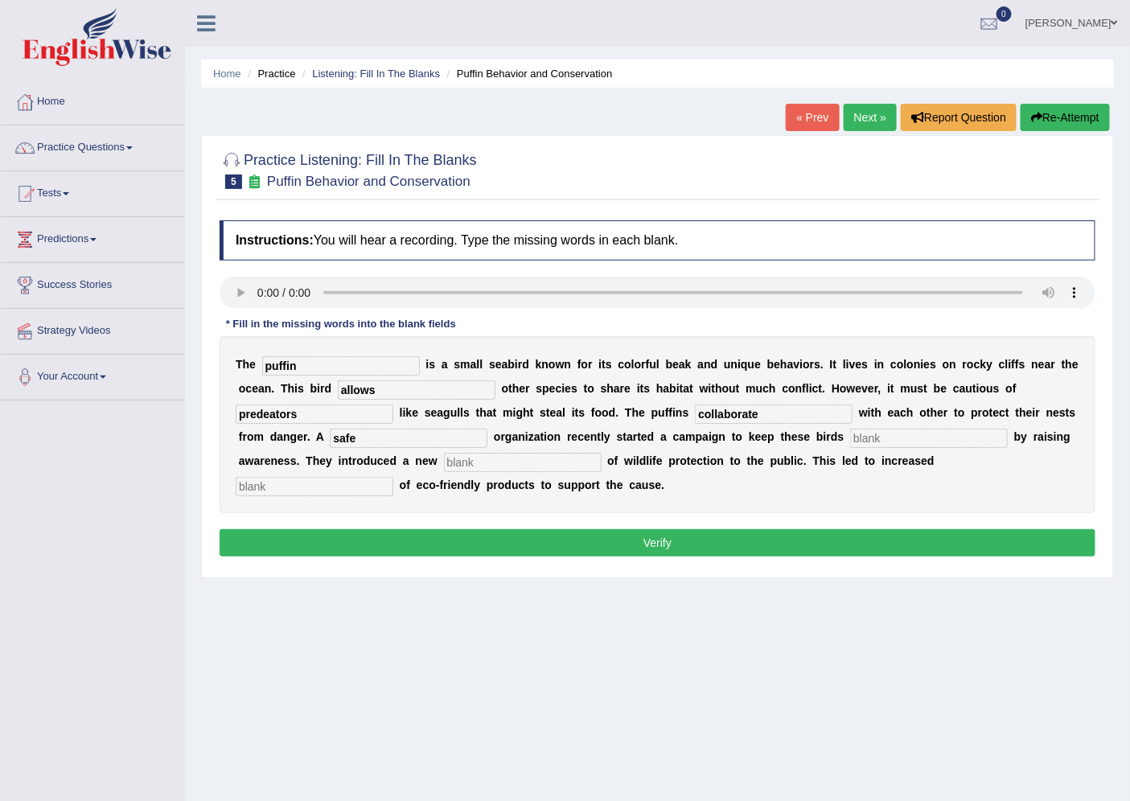
type input "safe"
click at [861, 440] on input "text" at bounding box center [929, 438] width 158 height 19
type input "safe"
click at [390, 434] on input "safe" at bounding box center [409, 438] width 158 height 19
click at [391, 433] on input "safe" at bounding box center [409, 438] width 158 height 19
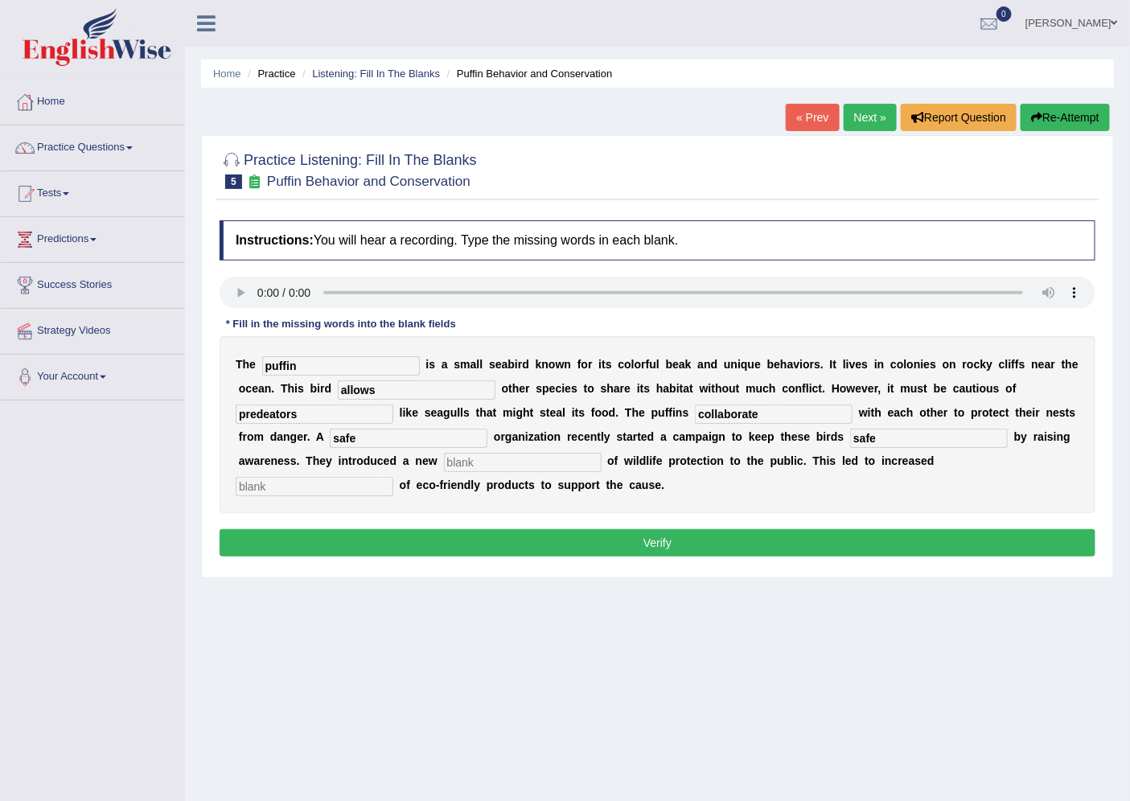
click at [392, 430] on input "safe" at bounding box center [409, 438] width 158 height 19
type input "s"
type input "corporate"
drag, startPoint x: 513, startPoint y: 434, endPoint x: 1019, endPoint y: 450, distance: 506.2
click at [1014, 448] on div "T h e puffin i s a s m a l l s e a b i r d k n o w n f o r i t s c o l o r f u …" at bounding box center [658, 424] width 876 height 177
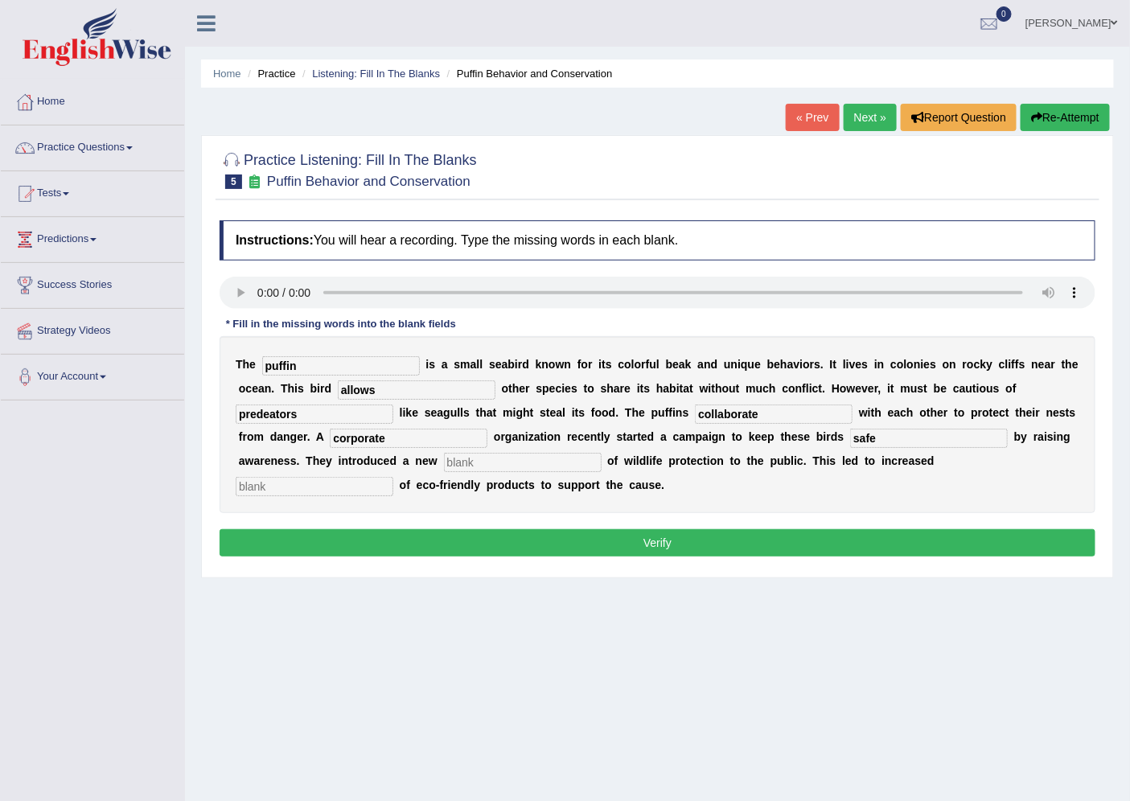
drag, startPoint x: 352, startPoint y: 452, endPoint x: 408, endPoint y: 452, distance: 55.5
click at [408, 452] on div "T h e puffin i s a s m a l l s e a b i r d k n o w n f o r i t s c o l o r f u …" at bounding box center [658, 424] width 876 height 177
click at [569, 463] on input "text" at bounding box center [523, 462] width 158 height 19
type input "conception"
drag, startPoint x: 641, startPoint y: 447, endPoint x: 828, endPoint y: 480, distance: 190.3
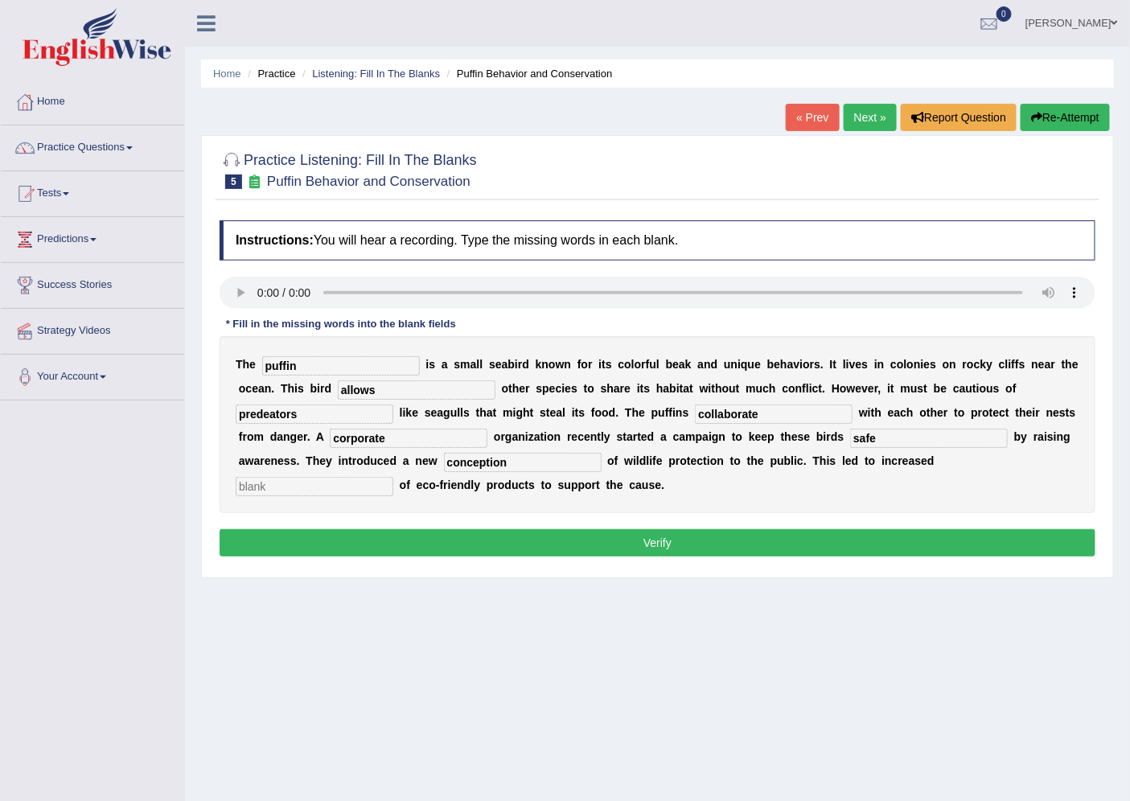
click at [799, 475] on div "T h e puffin i s a s m a l l s e a b i r d k n o w n f o r i t s c o l o r f u …" at bounding box center [658, 424] width 876 height 177
click at [258, 487] on input "text" at bounding box center [315, 486] width 158 height 19
type input "consumption"
click at [489, 539] on button "Verify" at bounding box center [658, 542] width 876 height 27
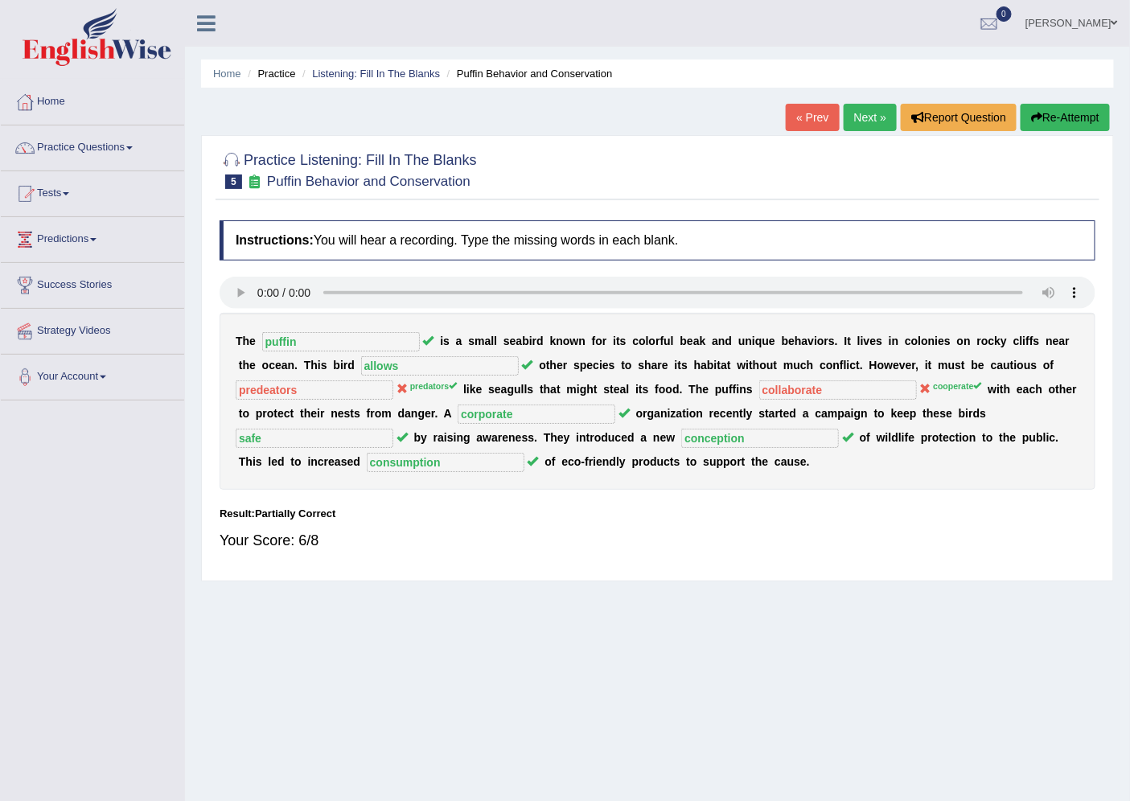
click at [855, 107] on link "Next »" at bounding box center [870, 117] width 53 height 27
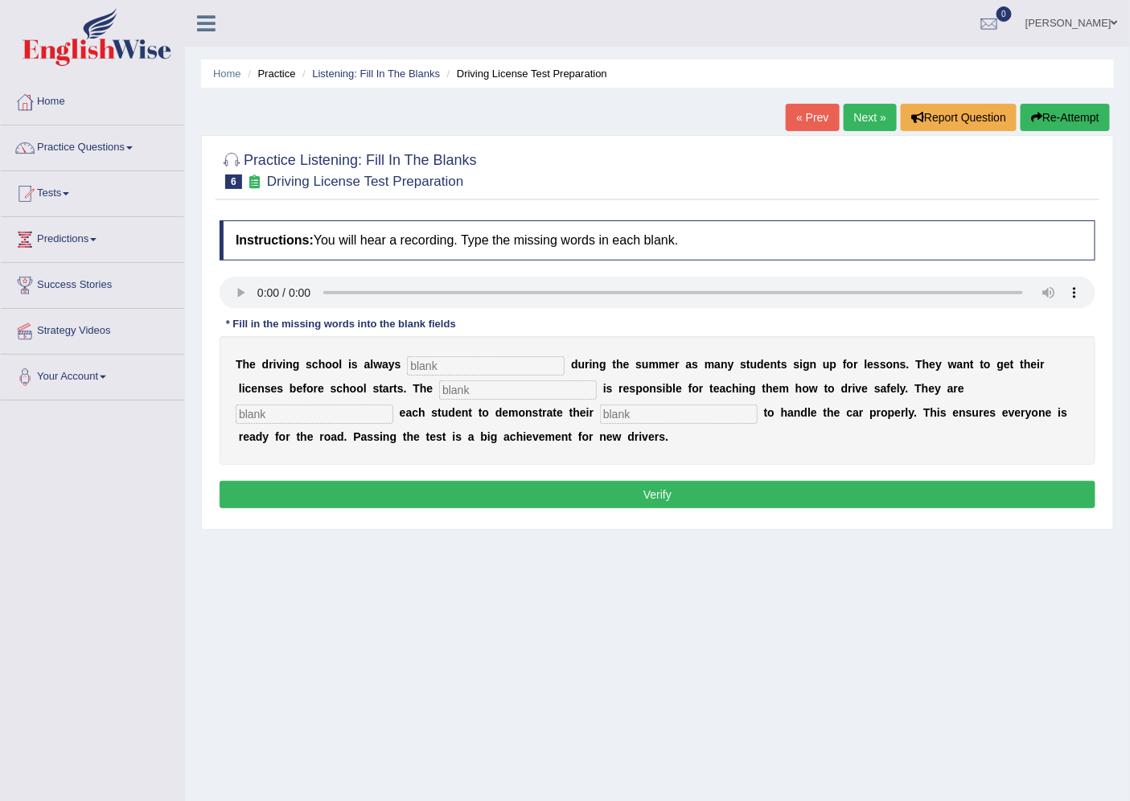
click at [534, 370] on input "text" at bounding box center [486, 365] width 158 height 19
type input "busy"
click at [475, 383] on input "text" at bounding box center [518, 389] width 158 height 19
type input "instructor"
click at [391, 403] on div "T h e d r i v i n g s c h o o l i s a l w a y s busy d u r i n g t h e s u m m …" at bounding box center [658, 400] width 876 height 129
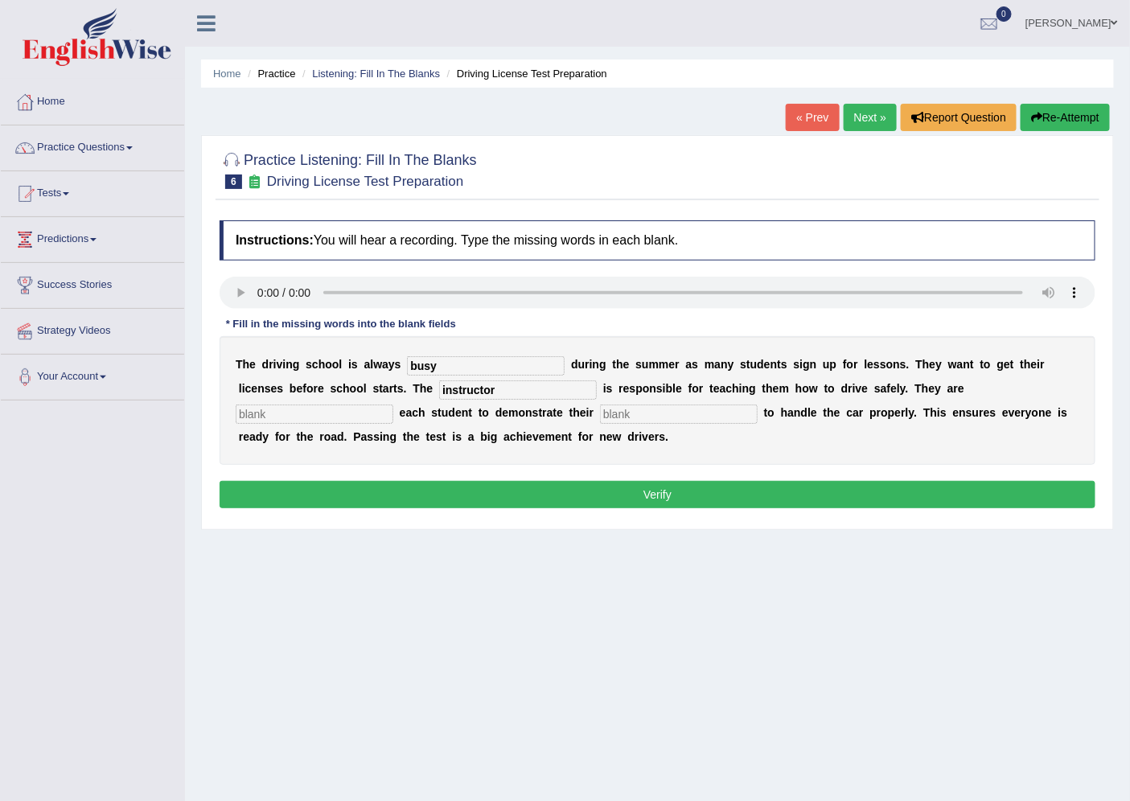
click at [383, 405] on input "text" at bounding box center [315, 414] width 158 height 19
click at [373, 412] on input "re" at bounding box center [315, 414] width 158 height 19
type input "re"
click at [602, 405] on input "text" at bounding box center [679, 414] width 158 height 19
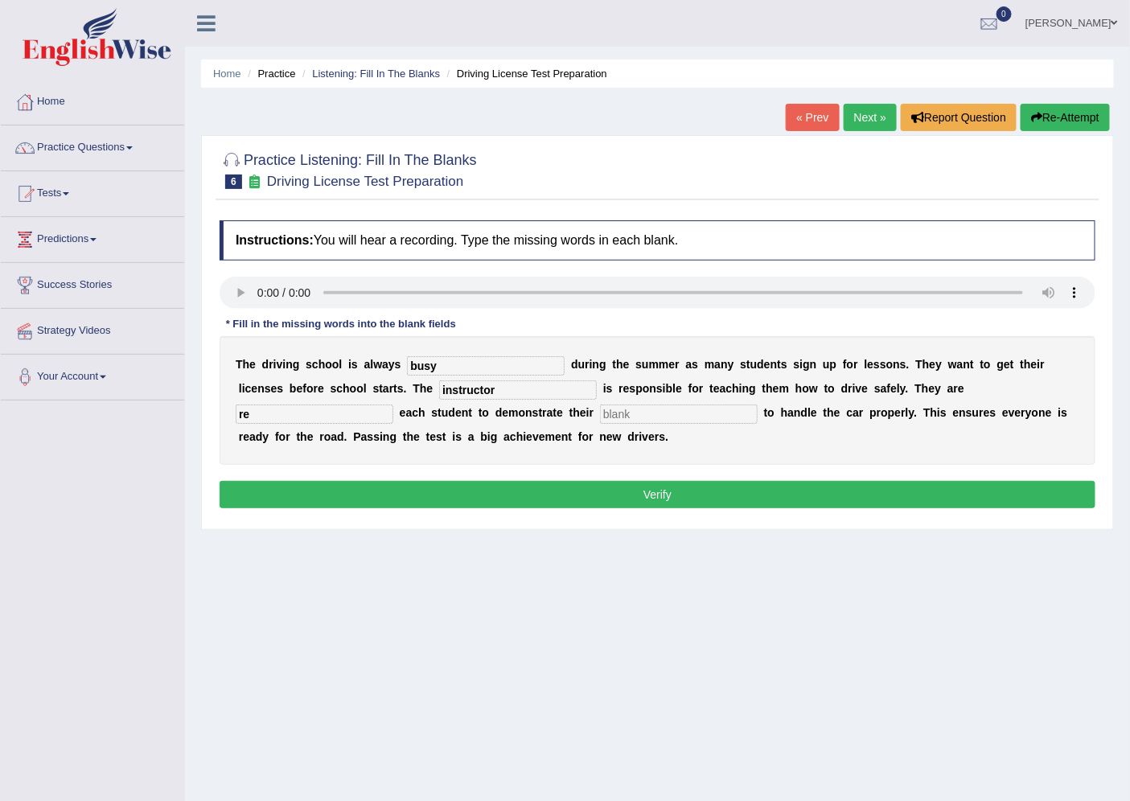
click at [606, 405] on input "text" at bounding box center [679, 414] width 158 height 19
type input "ability"
click at [300, 415] on input "re" at bounding box center [315, 414] width 158 height 19
type input "r"
type input "requring"
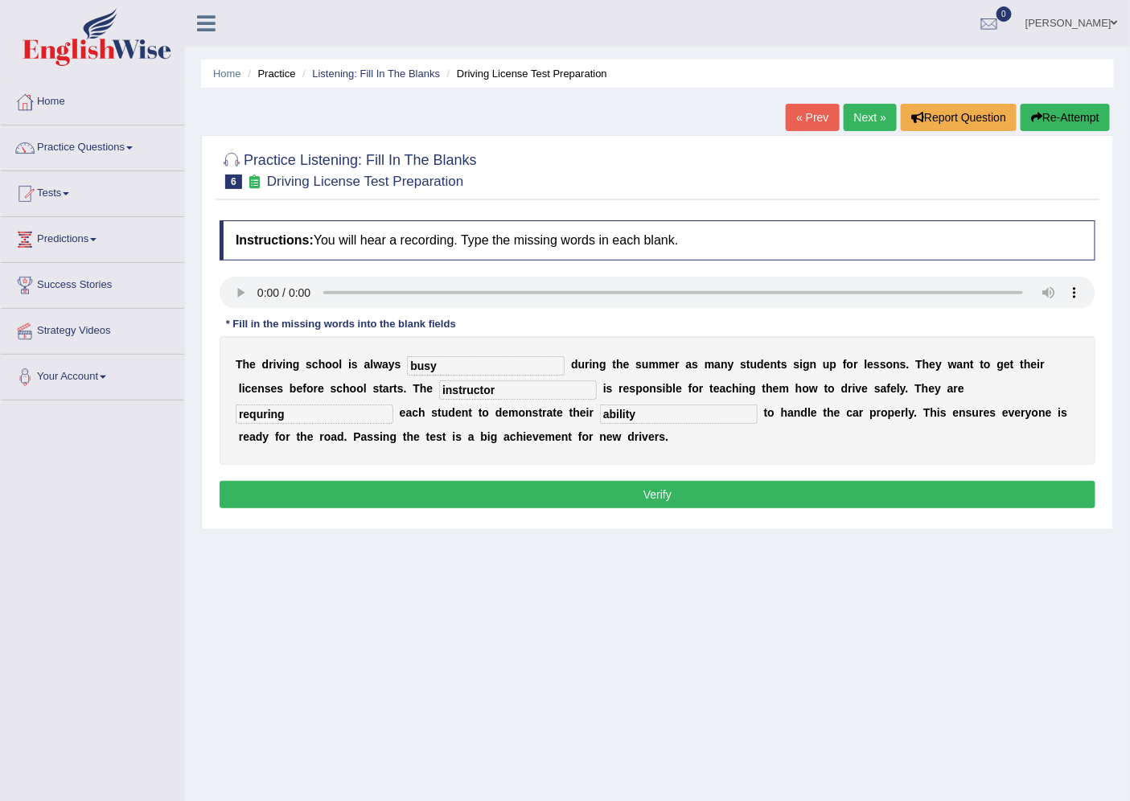
click at [557, 508] on button "Verify" at bounding box center [658, 494] width 876 height 27
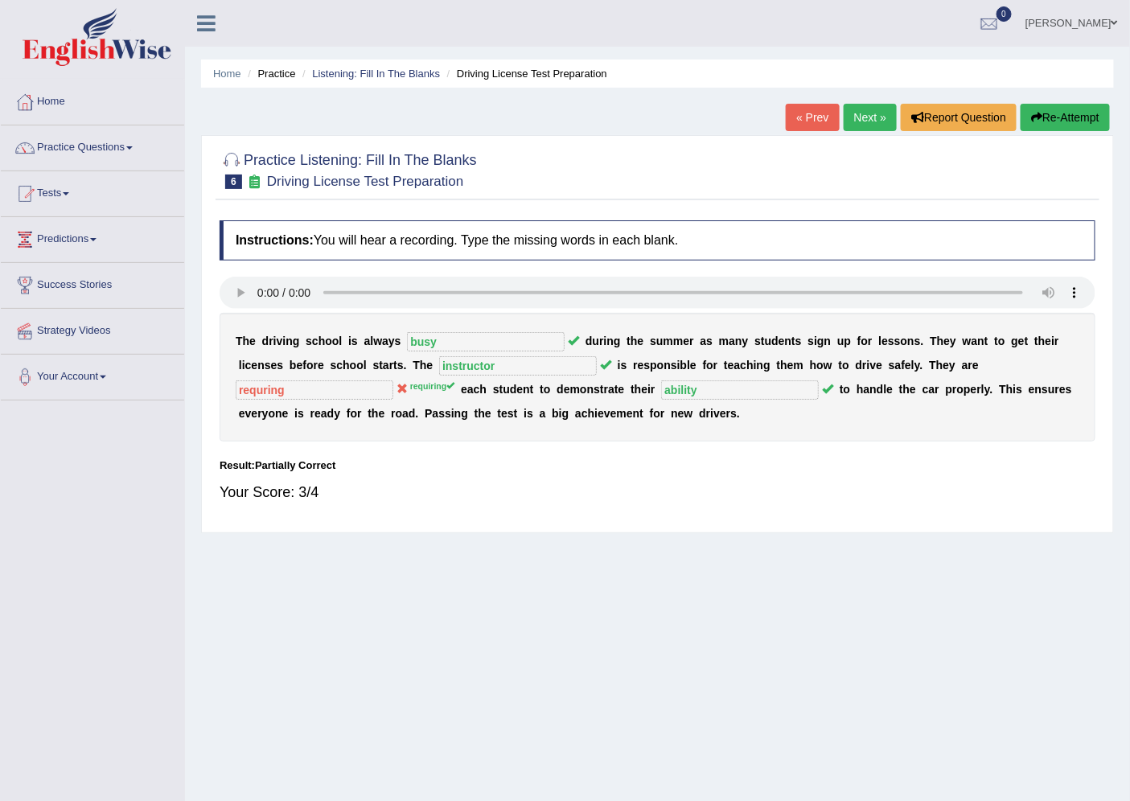
click at [696, 407] on b at bounding box center [696, 413] width 6 height 13
click at [864, 122] on link "Next »" at bounding box center [870, 117] width 53 height 27
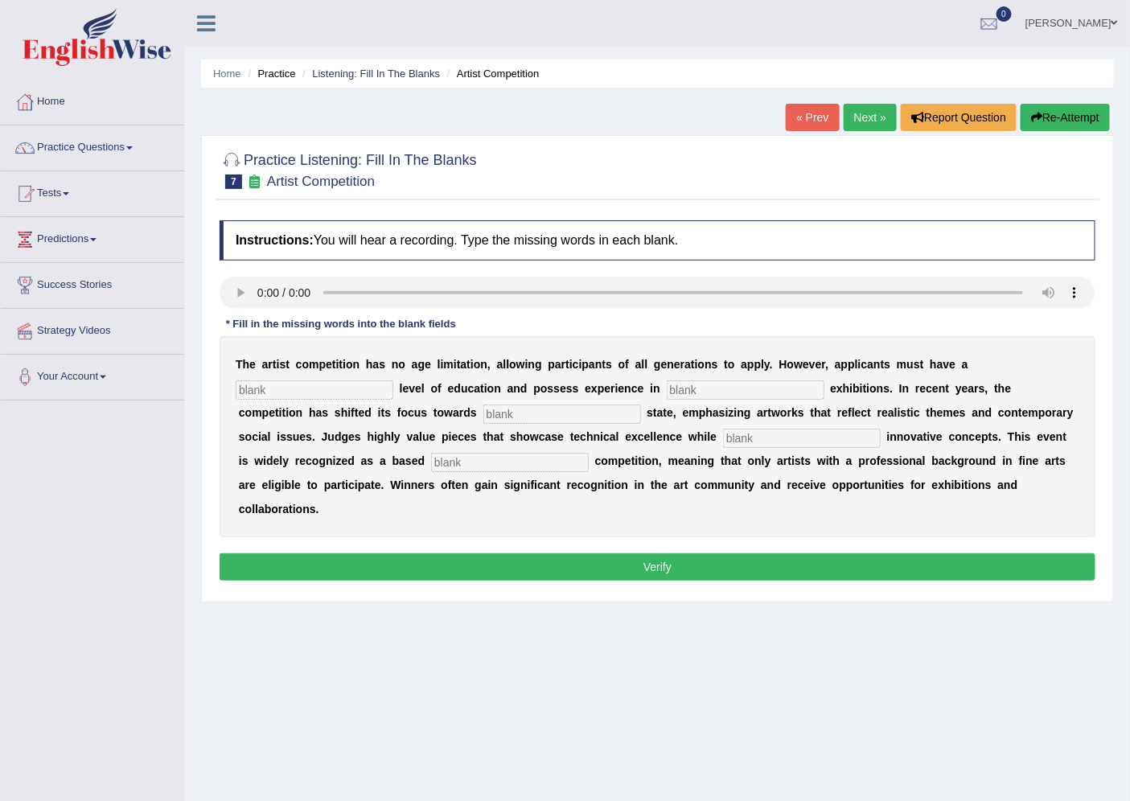
click at [344, 394] on input "text" at bounding box center [315, 389] width 158 height 19
type input "graduate"
click at [753, 380] on input "text" at bounding box center [746, 389] width 158 height 19
click at [705, 389] on input "sulputure" at bounding box center [746, 389] width 158 height 19
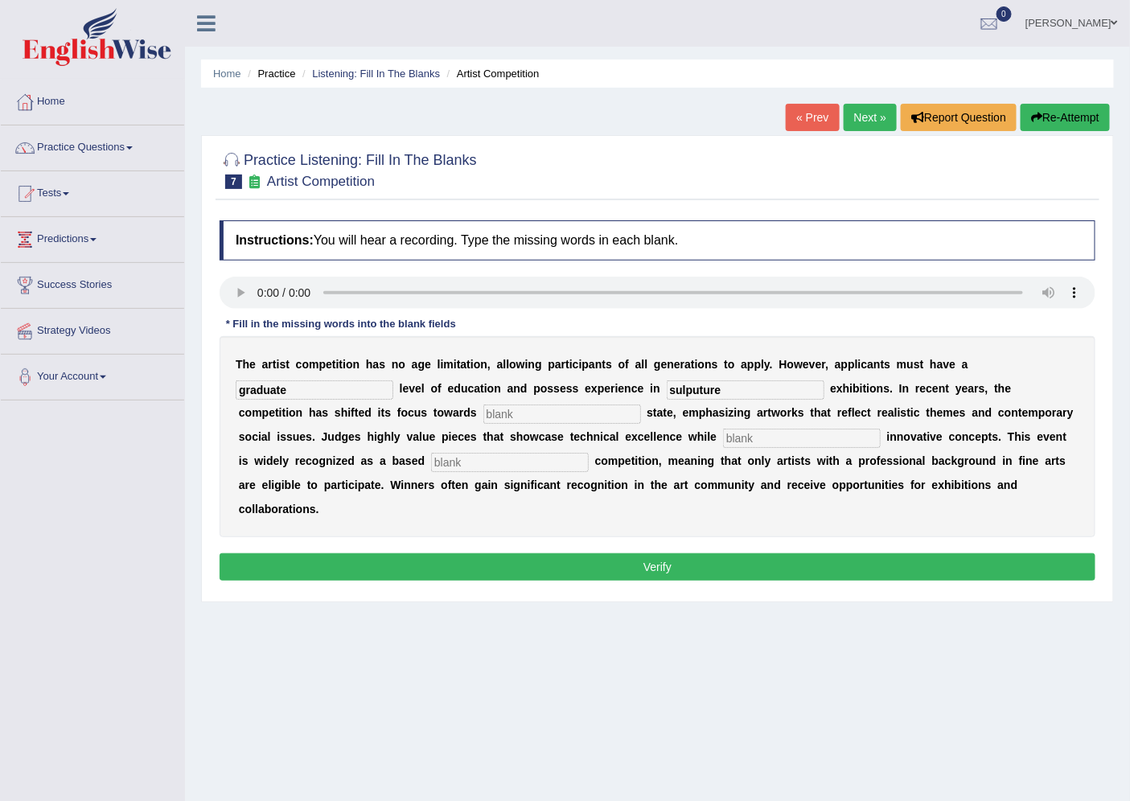
click at [705, 389] on input "sulputure" at bounding box center [746, 389] width 158 height 19
click at [680, 387] on input "sclputre" at bounding box center [746, 389] width 158 height 19
click at [693, 389] on input "sulputre" at bounding box center [746, 389] width 158 height 19
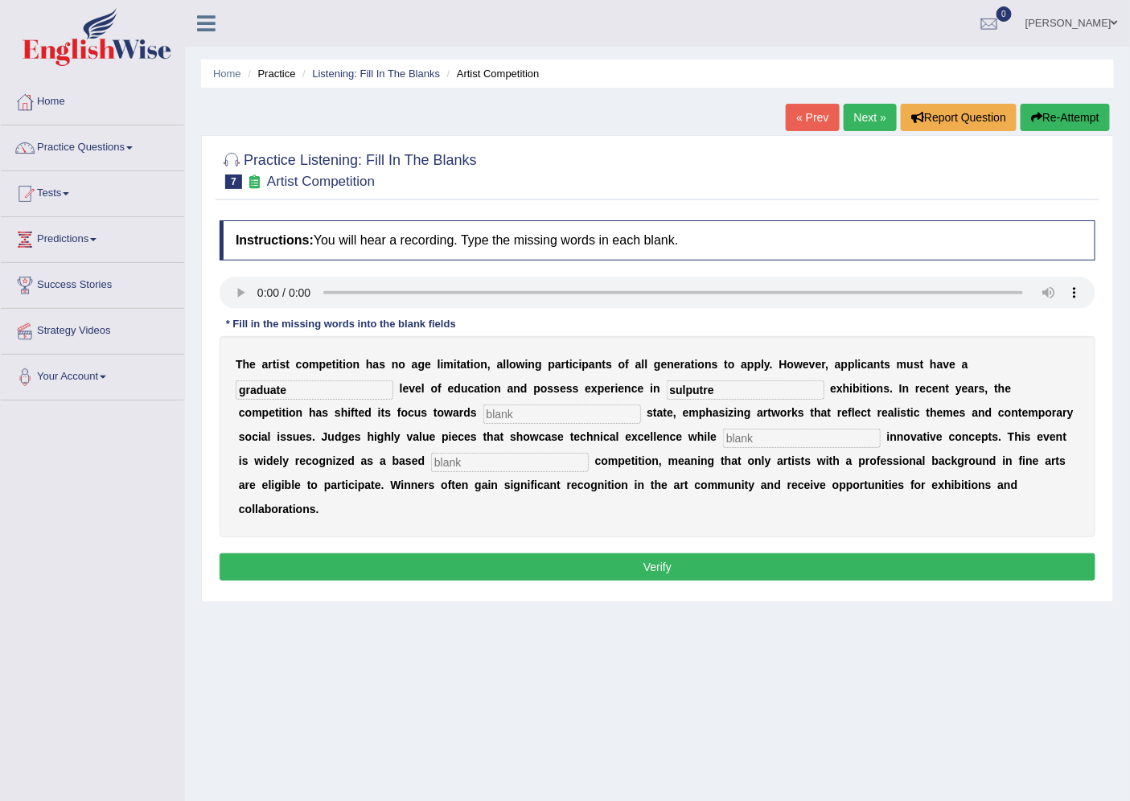
click at [693, 389] on input "sulputre" at bounding box center [746, 389] width 158 height 19
type input "sculputure"
click at [473, 397] on div "T h e a r t i s t c o m p e t i t i o n h a s n o a g e l i m i t a t i o n , a…" at bounding box center [658, 436] width 876 height 201
click at [483, 416] on input "text" at bounding box center [562, 414] width 158 height 19
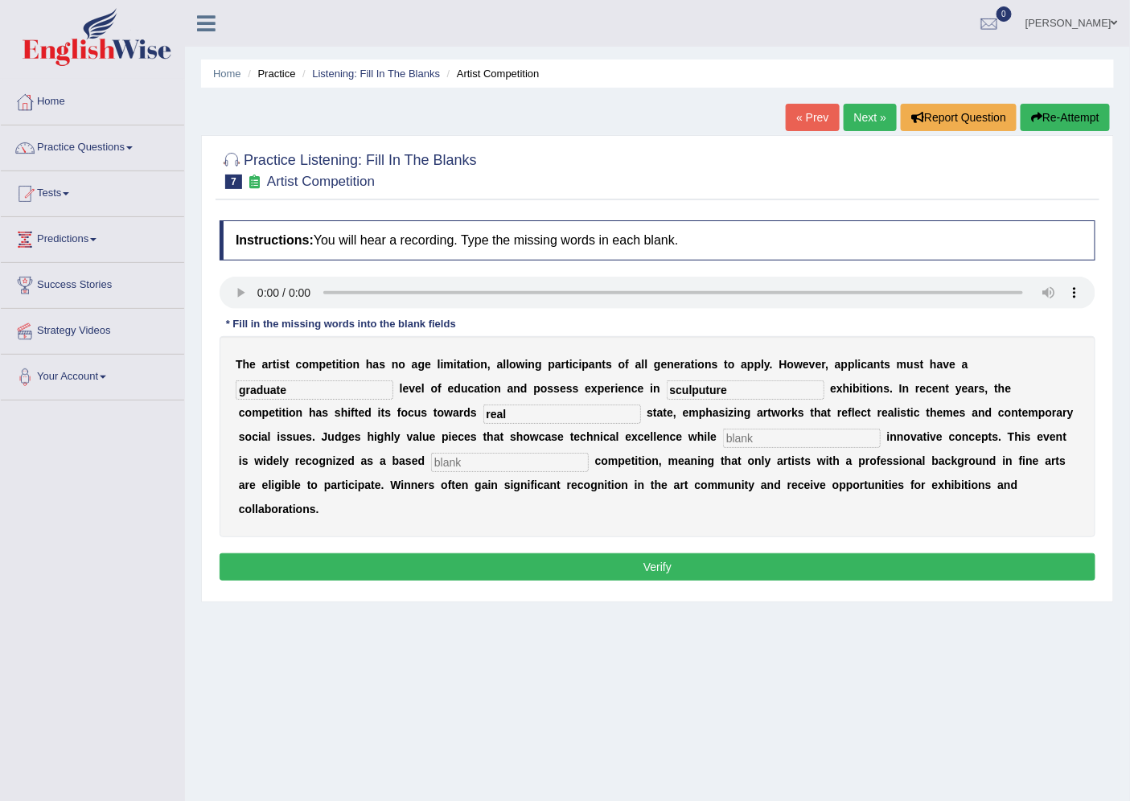
type input "real"
click at [736, 438] on input "text" at bounding box center [802, 438] width 158 height 19
type input "innovating"
click at [529, 467] on input "text" at bounding box center [510, 462] width 158 height 19
type input "profession"
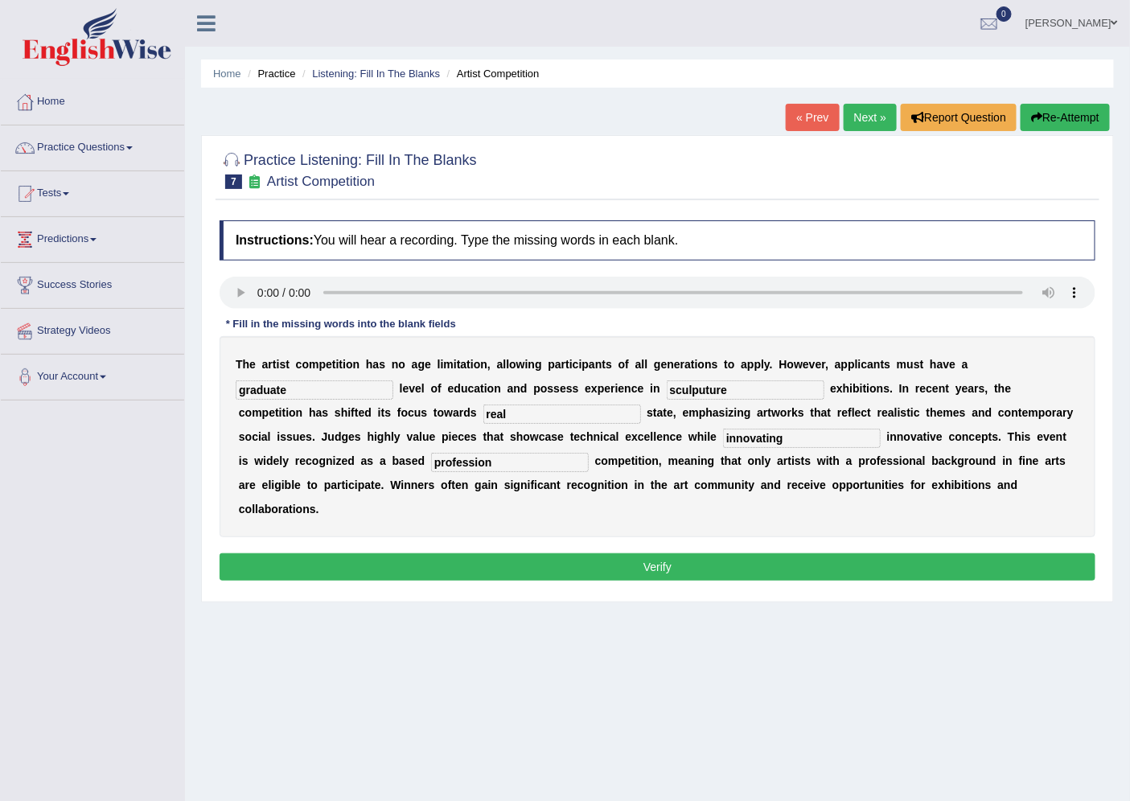
click at [622, 555] on button "Verify" at bounding box center [658, 566] width 876 height 27
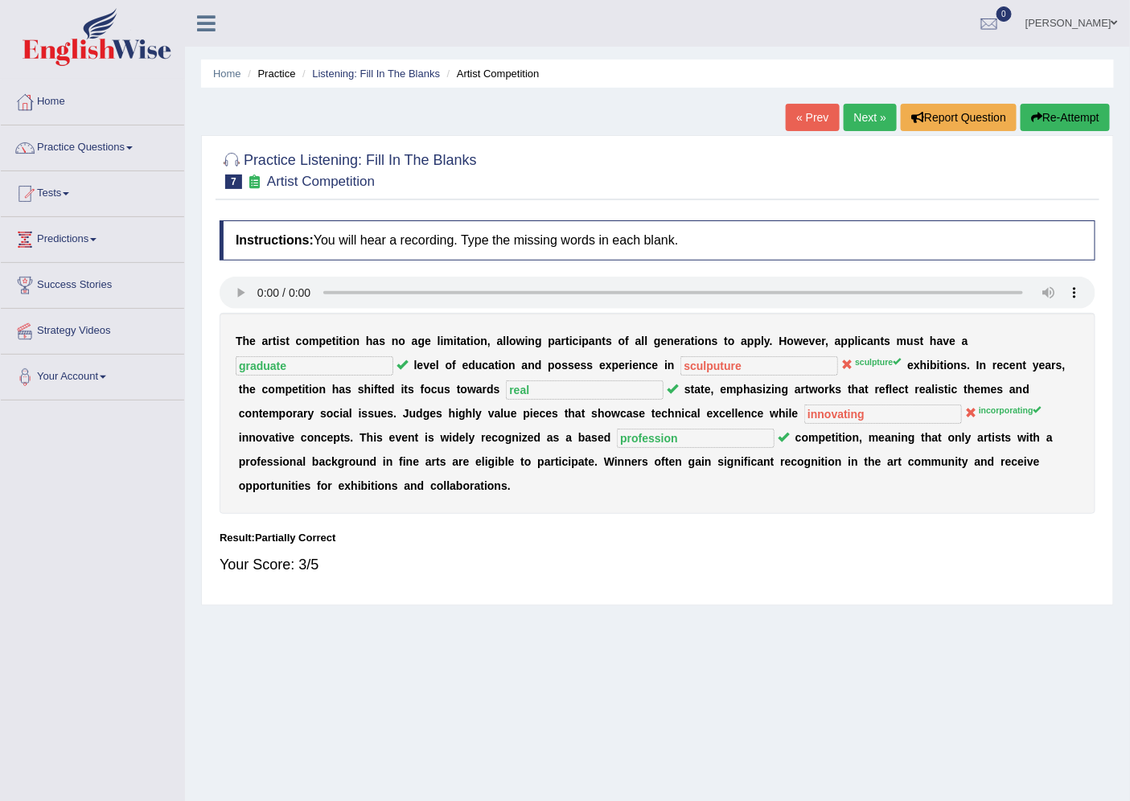
click at [1057, 22] on link "[PERSON_NAME]" at bounding box center [1072, 21] width 117 height 42
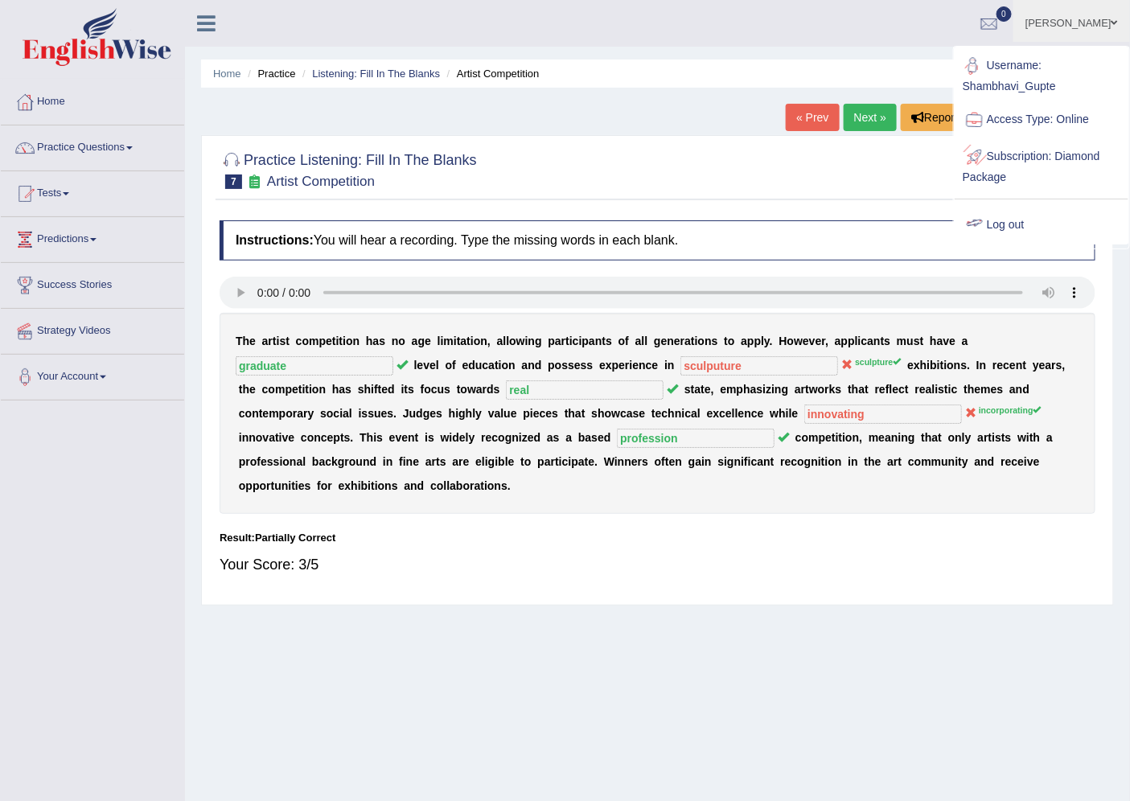
click at [1041, 217] on link "Log out" at bounding box center [1042, 225] width 174 height 37
